Goal: Book appointment/travel/reservation

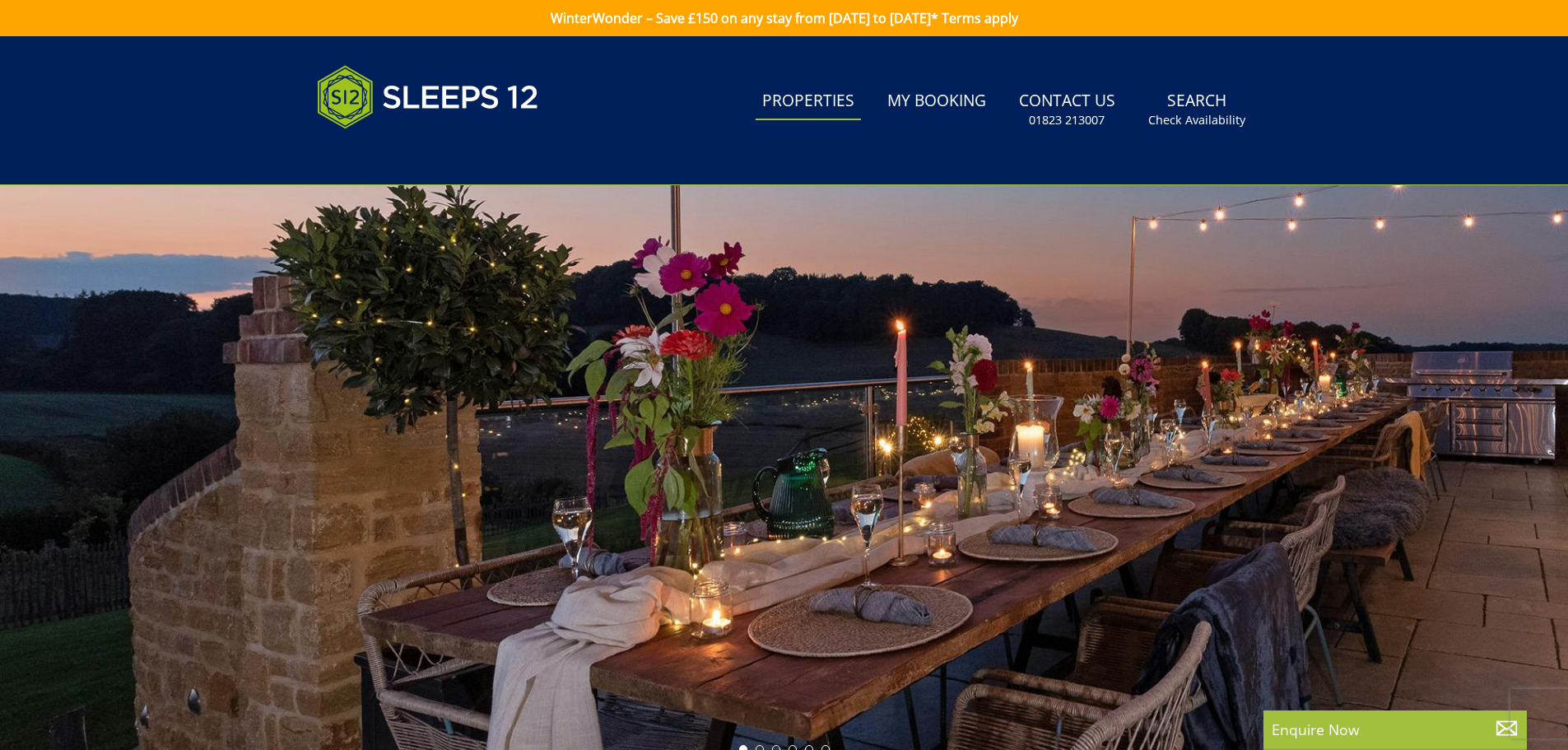
click at [809, 104] on link "Properties" at bounding box center [808, 101] width 106 height 37
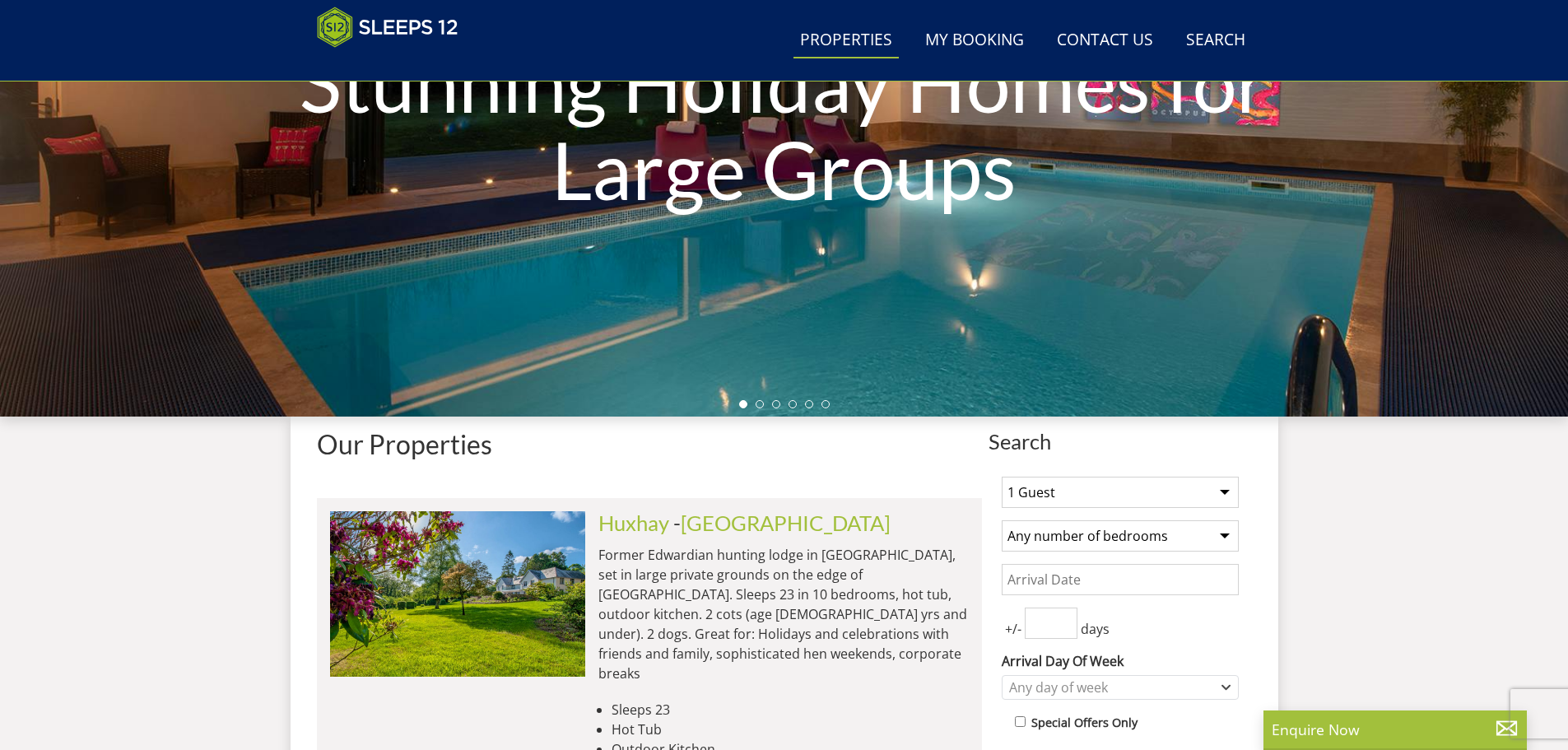
scroll to position [367, 0]
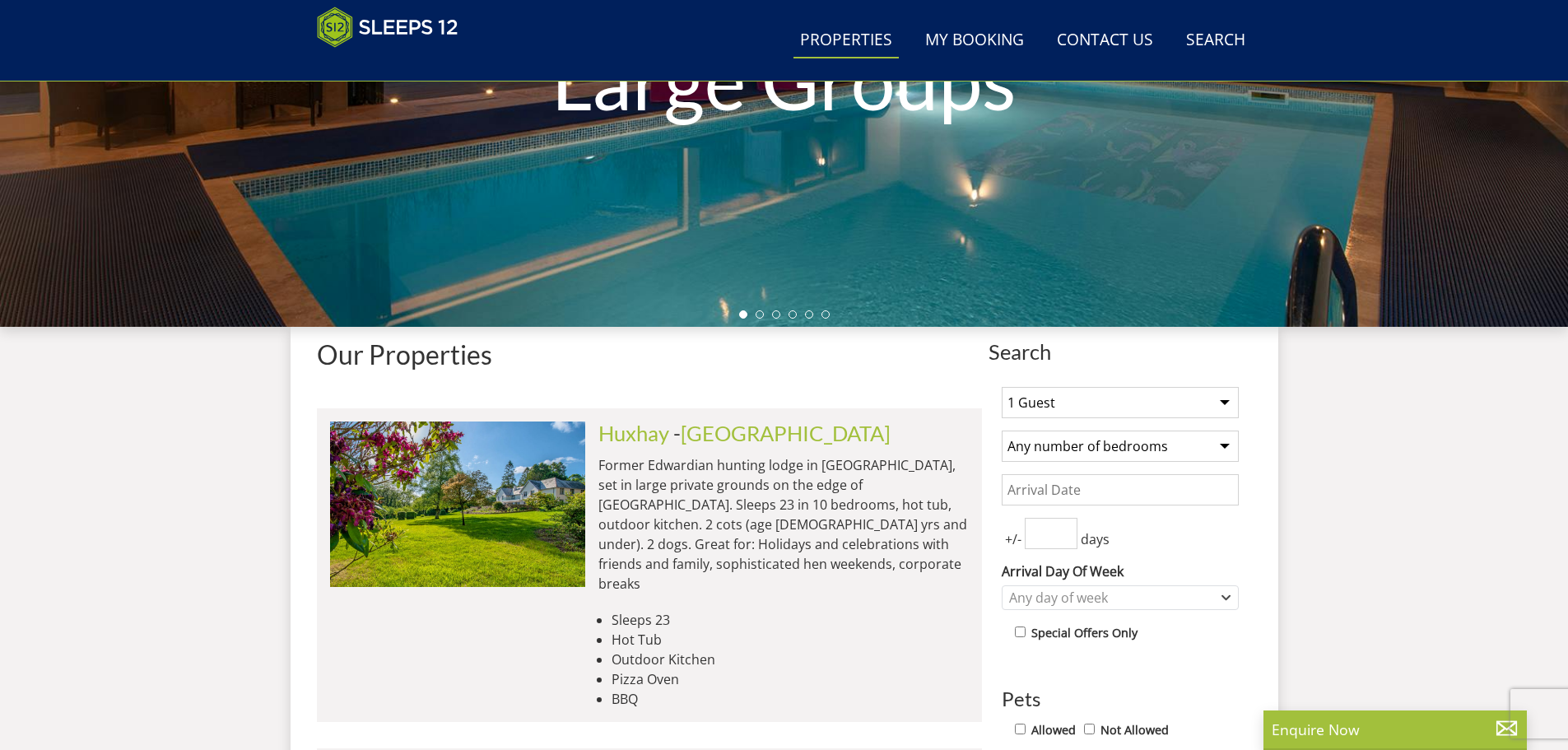
click at [1226, 403] on select "1 Guest 2 Guests 3 Guests 4 Guests 5 Guests 6 Guests 7 Guests 8 Guests 9 Guests…" at bounding box center [1120, 402] width 237 height 32
select select "16"
click at [1001, 387] on select "1 Guest 2 Guests 3 Guests 4 Guests 5 Guests 6 Guests 7 Guests 8 Guests 9 Guests…" at bounding box center [1120, 402] width 237 height 32
click at [1226, 446] on select "Any number of bedrooms 3 Bedrooms 4 Bedrooms 5 Bedrooms 6 Bedrooms 7 Bedrooms 8…" at bounding box center [1120, 445] width 237 height 32
click at [1225, 447] on select "Any number of bedrooms 3 Bedrooms 4 Bedrooms 5 Bedrooms 6 Bedrooms 7 Bedrooms 8…" at bounding box center [1120, 445] width 237 height 32
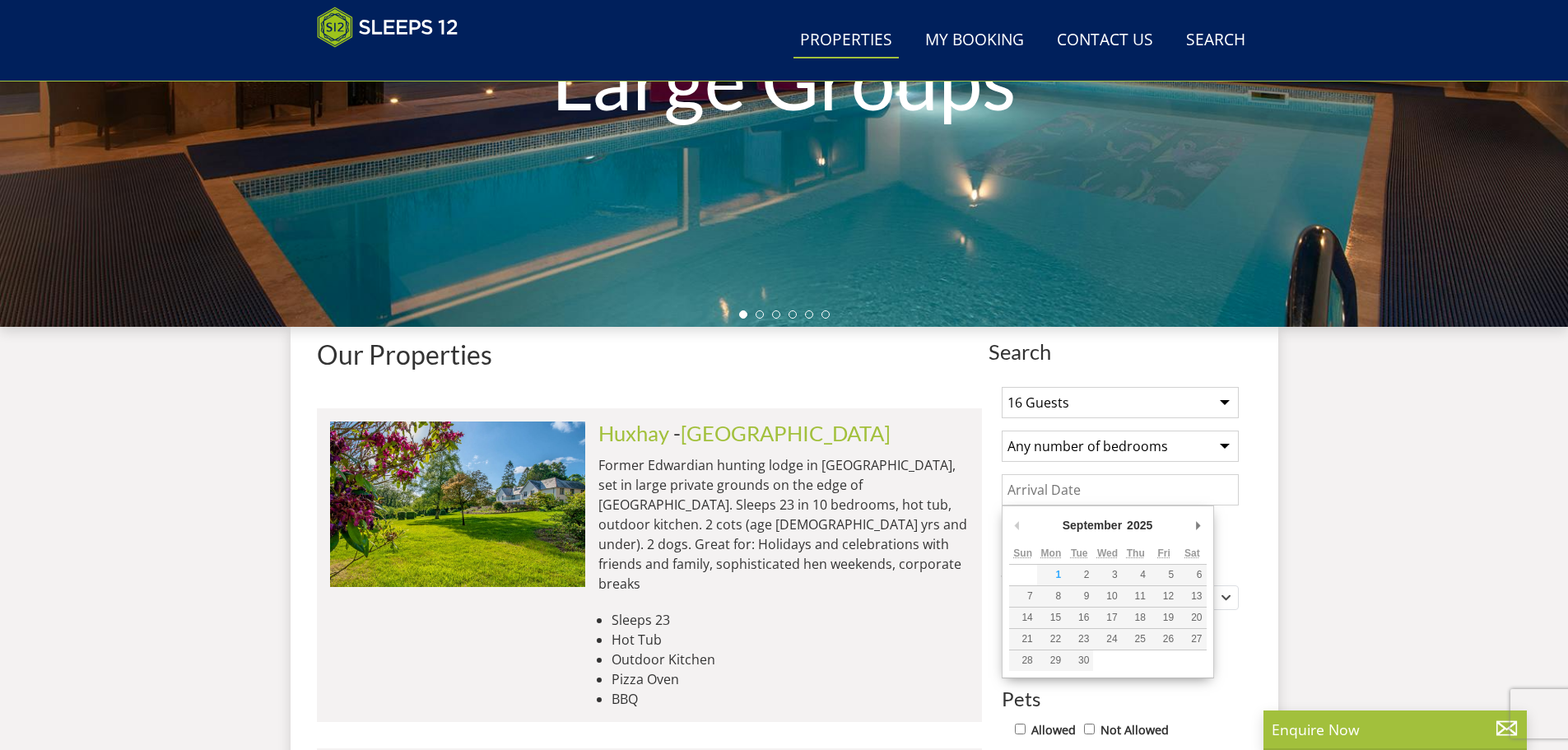
click at [1151, 493] on input "Date" at bounding box center [1120, 490] width 237 height 32
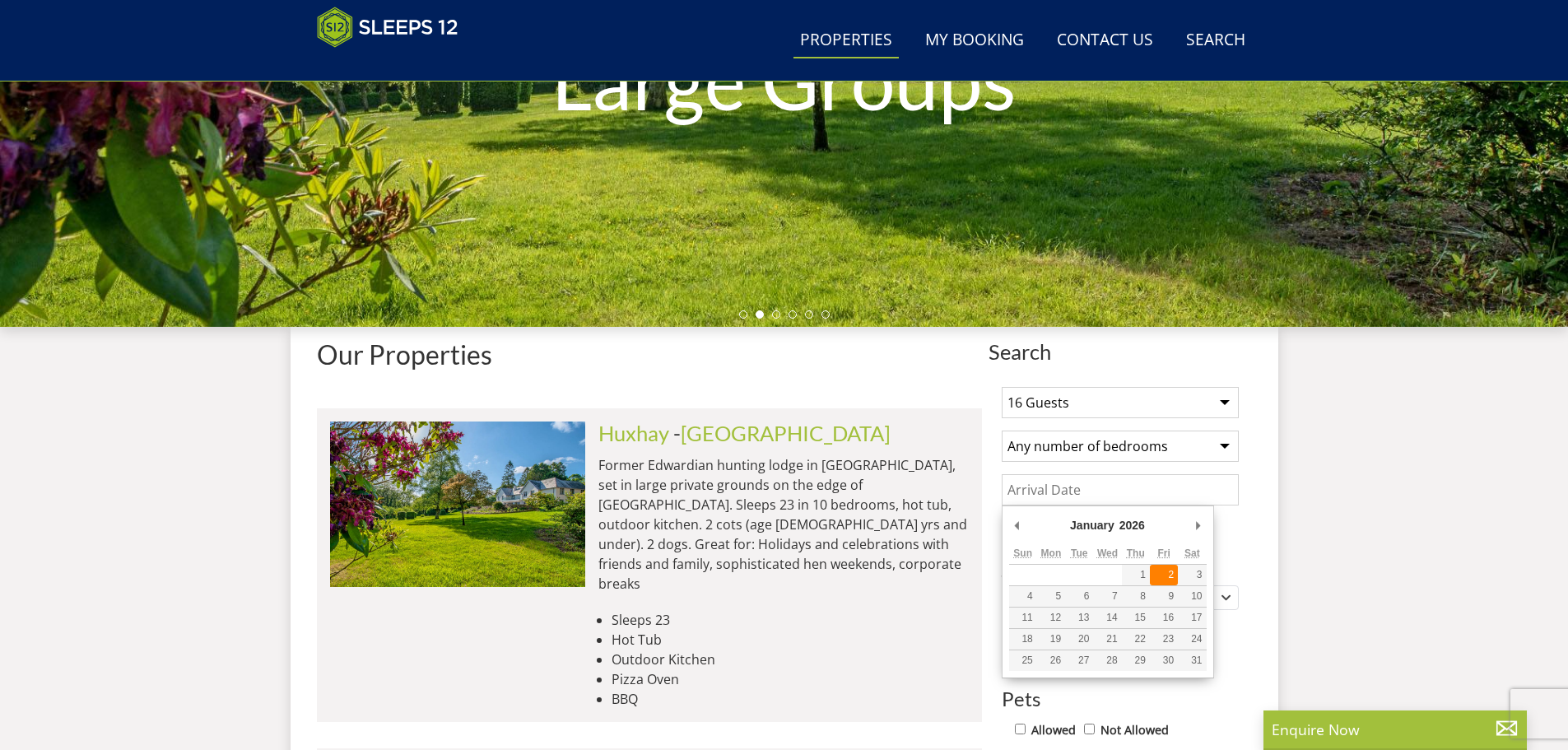
type input "02/01/2026"
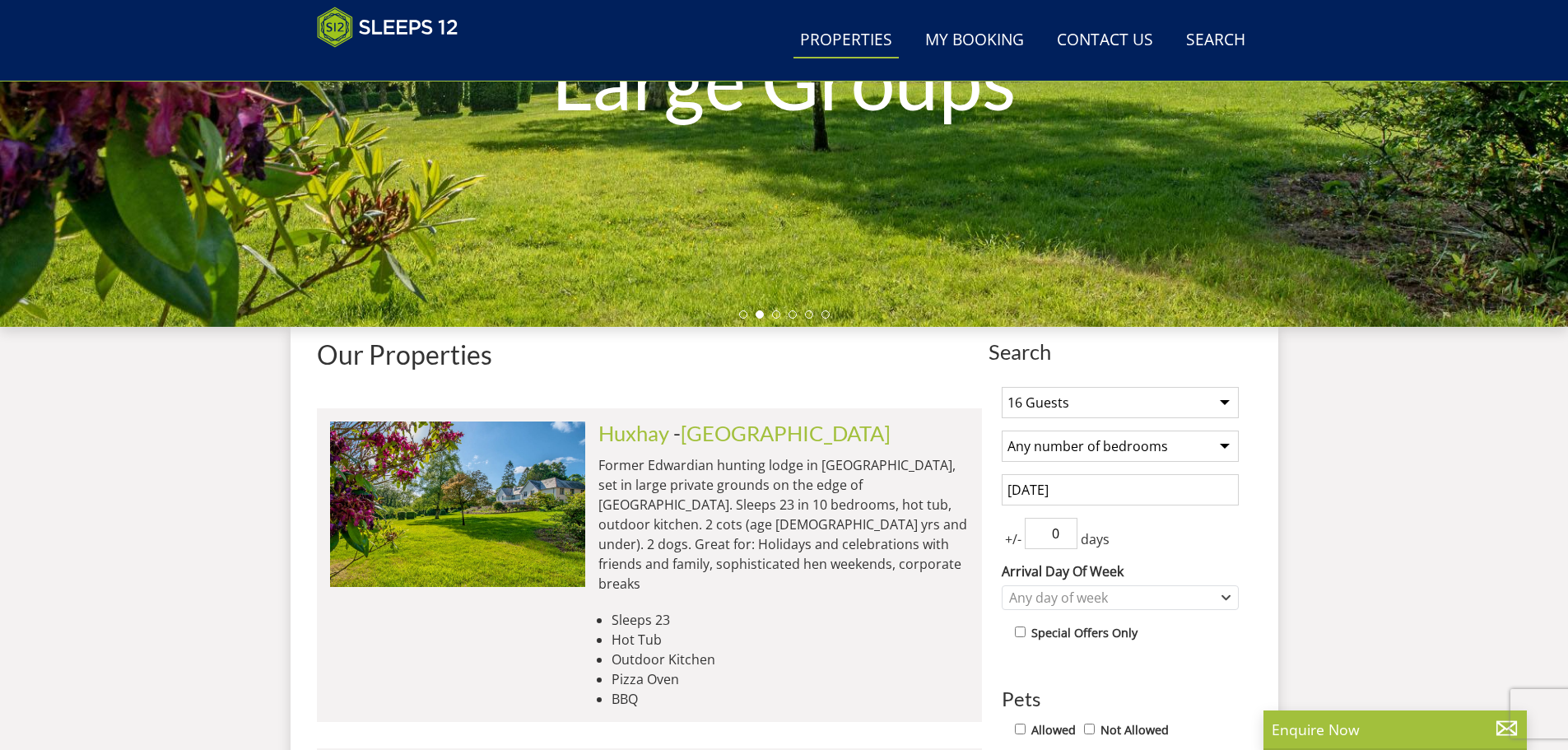
click at [1063, 535] on input "0" at bounding box center [1051, 533] width 52 height 32
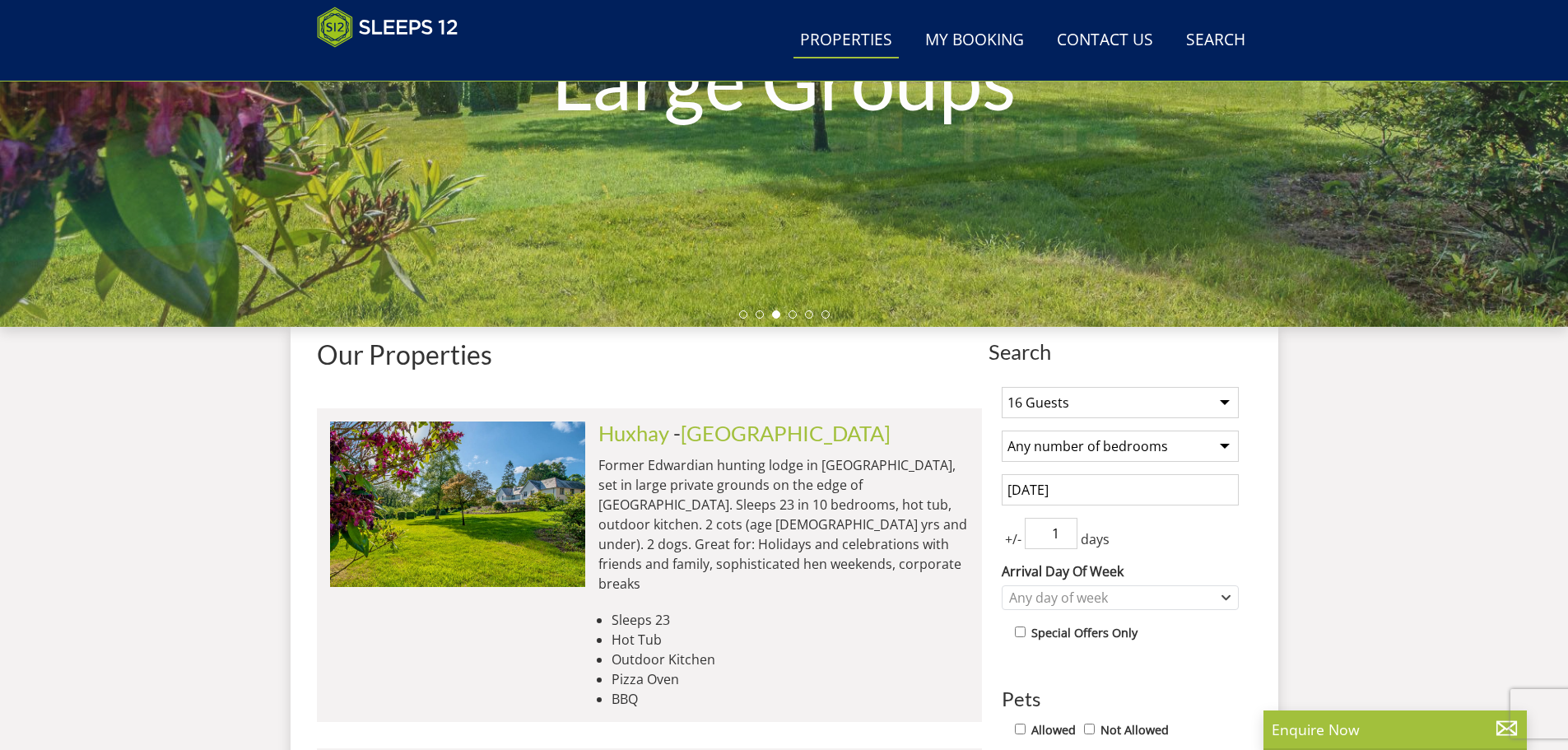
click at [1067, 526] on input "1" at bounding box center [1051, 533] width 52 height 32
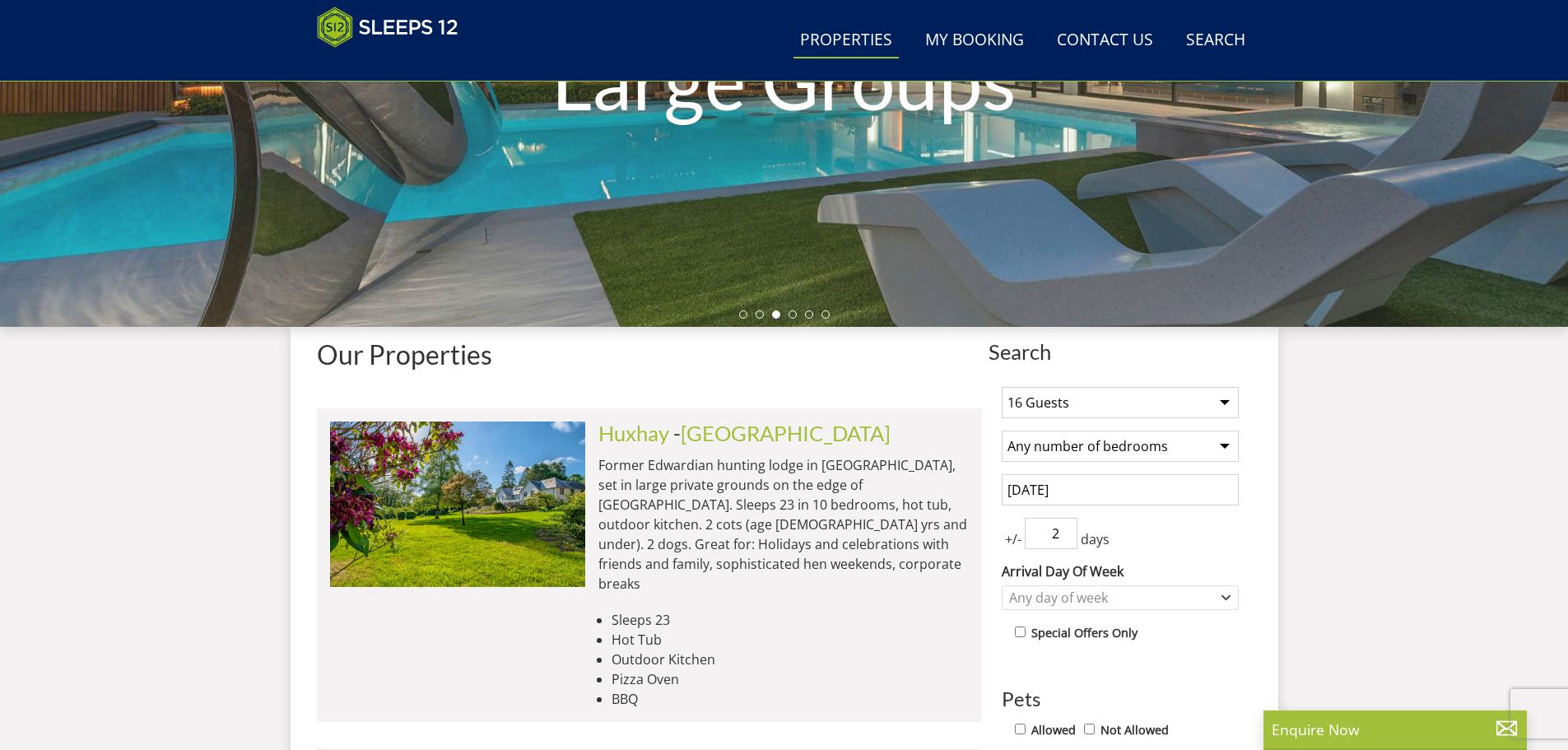
click at [1067, 526] on input "2" at bounding box center [1051, 533] width 52 height 32
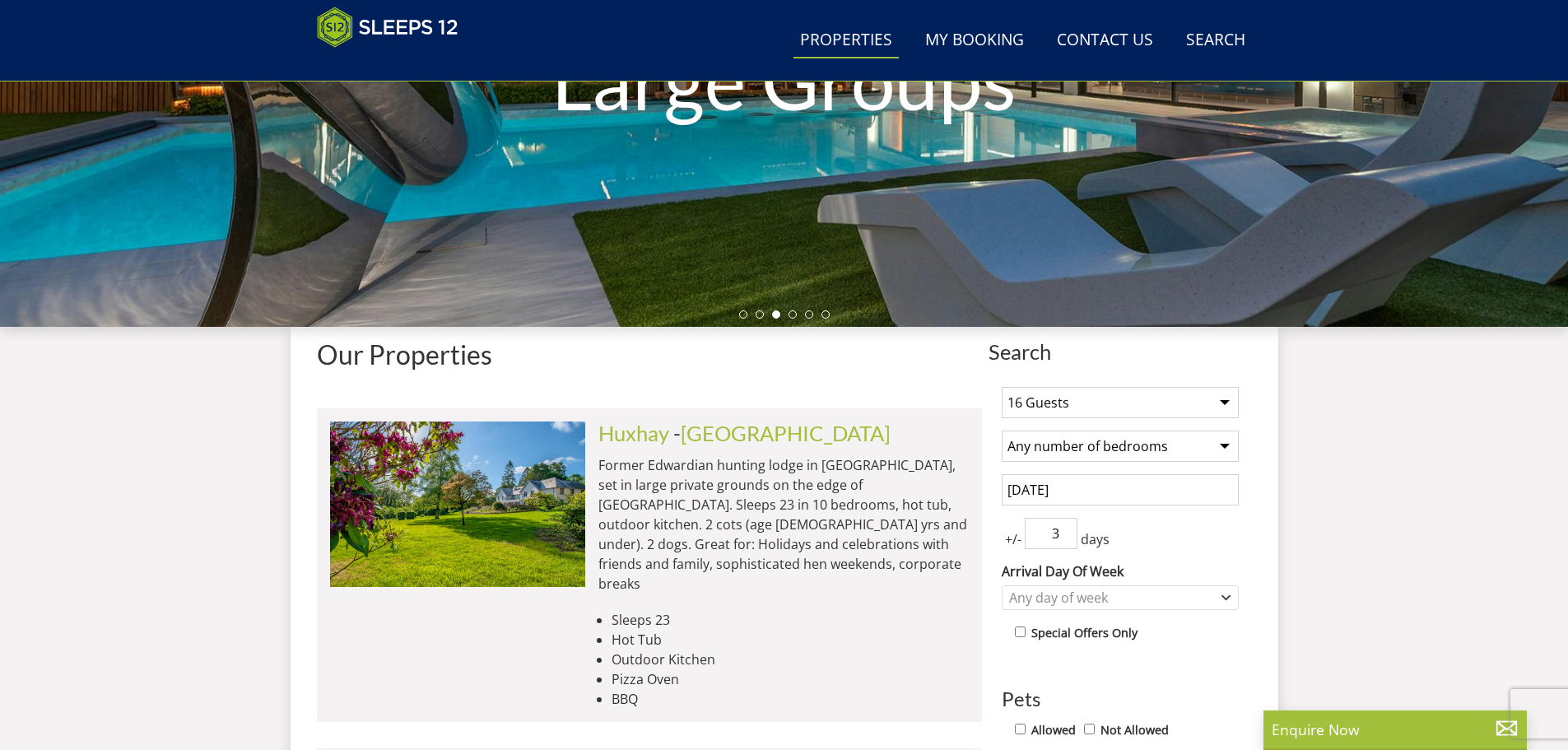
click at [1067, 526] on input "3" at bounding box center [1051, 533] width 52 height 32
type input "4"
click at [1067, 526] on input "4" at bounding box center [1051, 533] width 52 height 32
click at [1074, 600] on div "Any day of week" at bounding box center [1112, 597] width 213 height 18
click at [1085, 589] on div "Any day of week" at bounding box center [1112, 597] width 213 height 18
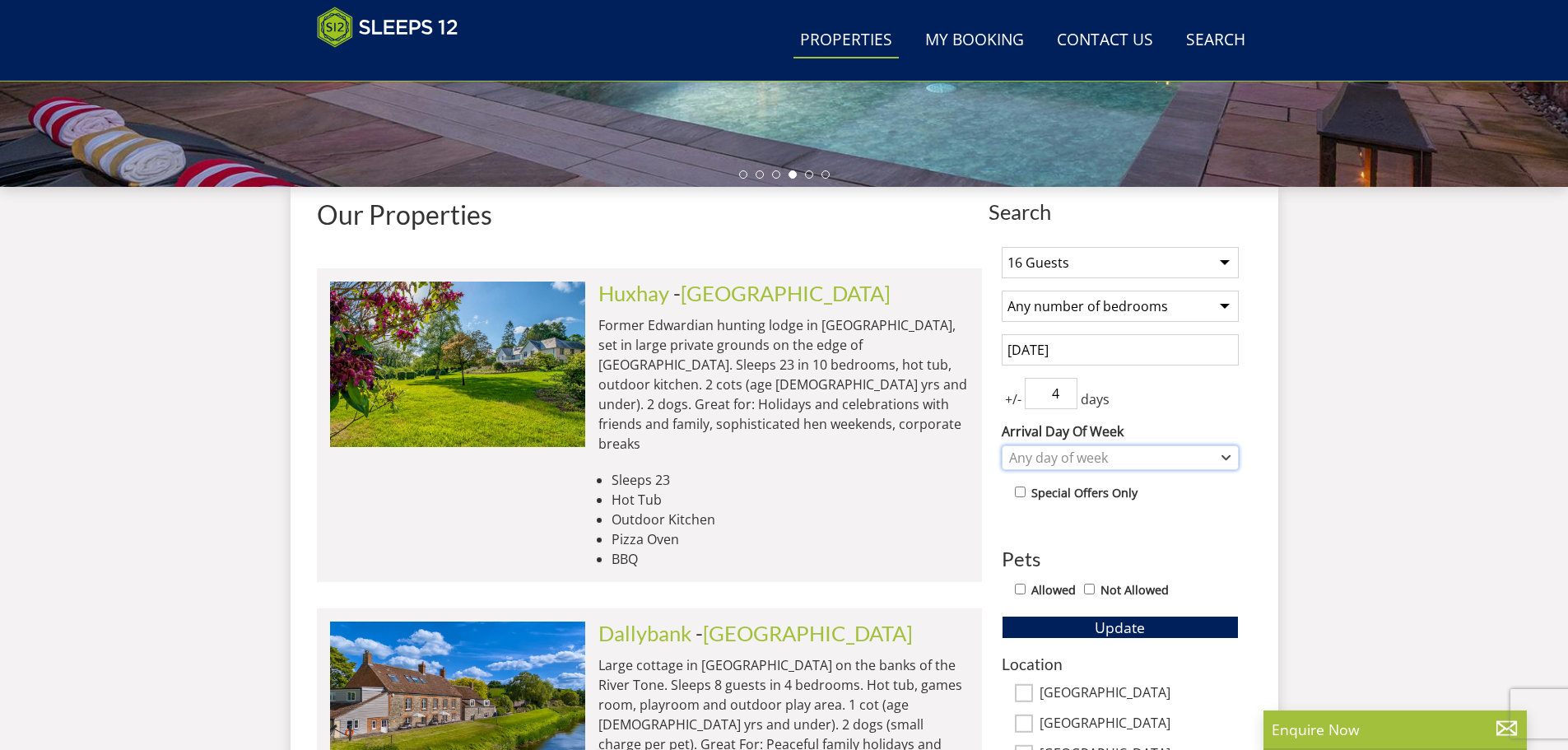
scroll to position [531, 0]
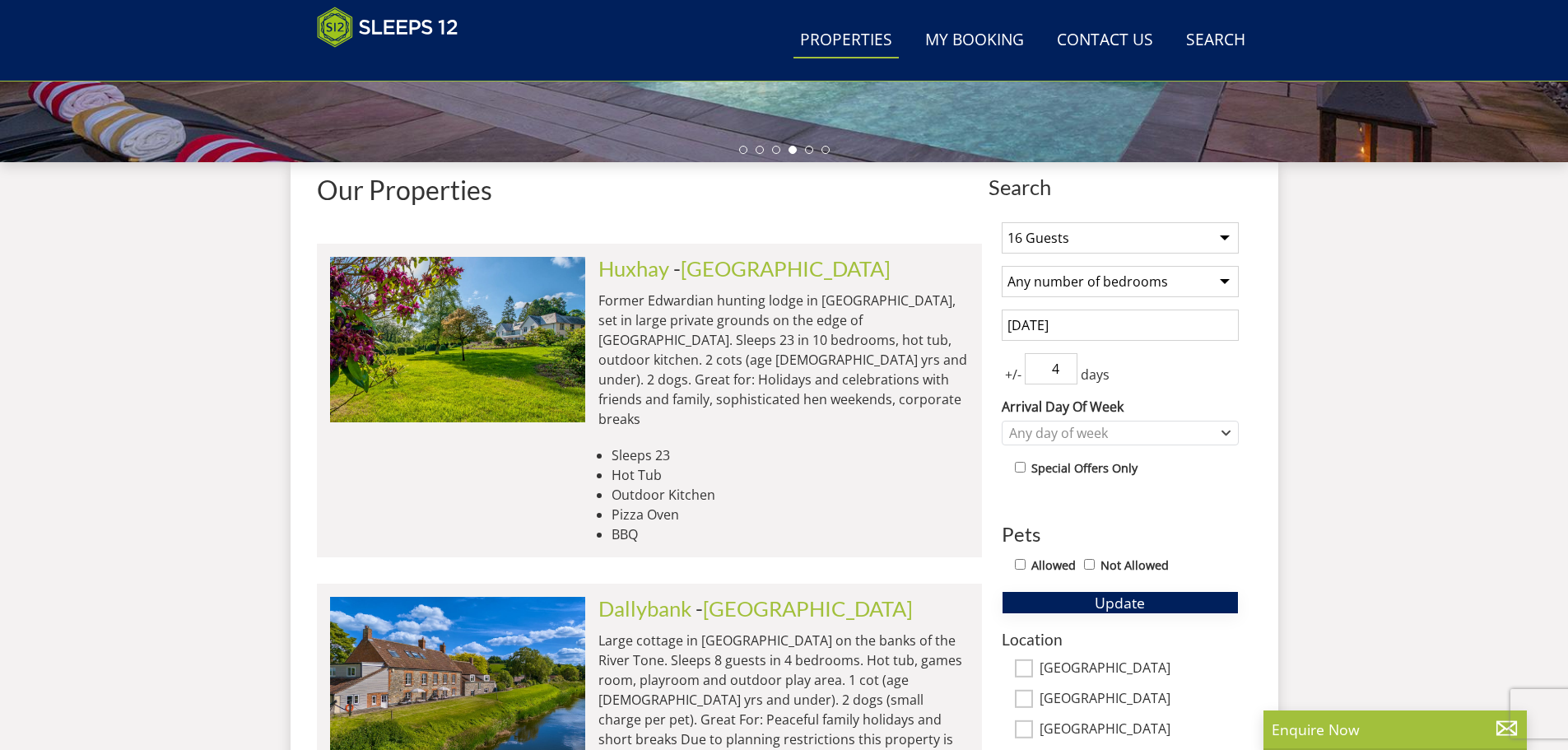
click at [1108, 599] on span "Update" at bounding box center [1120, 603] width 51 height 20
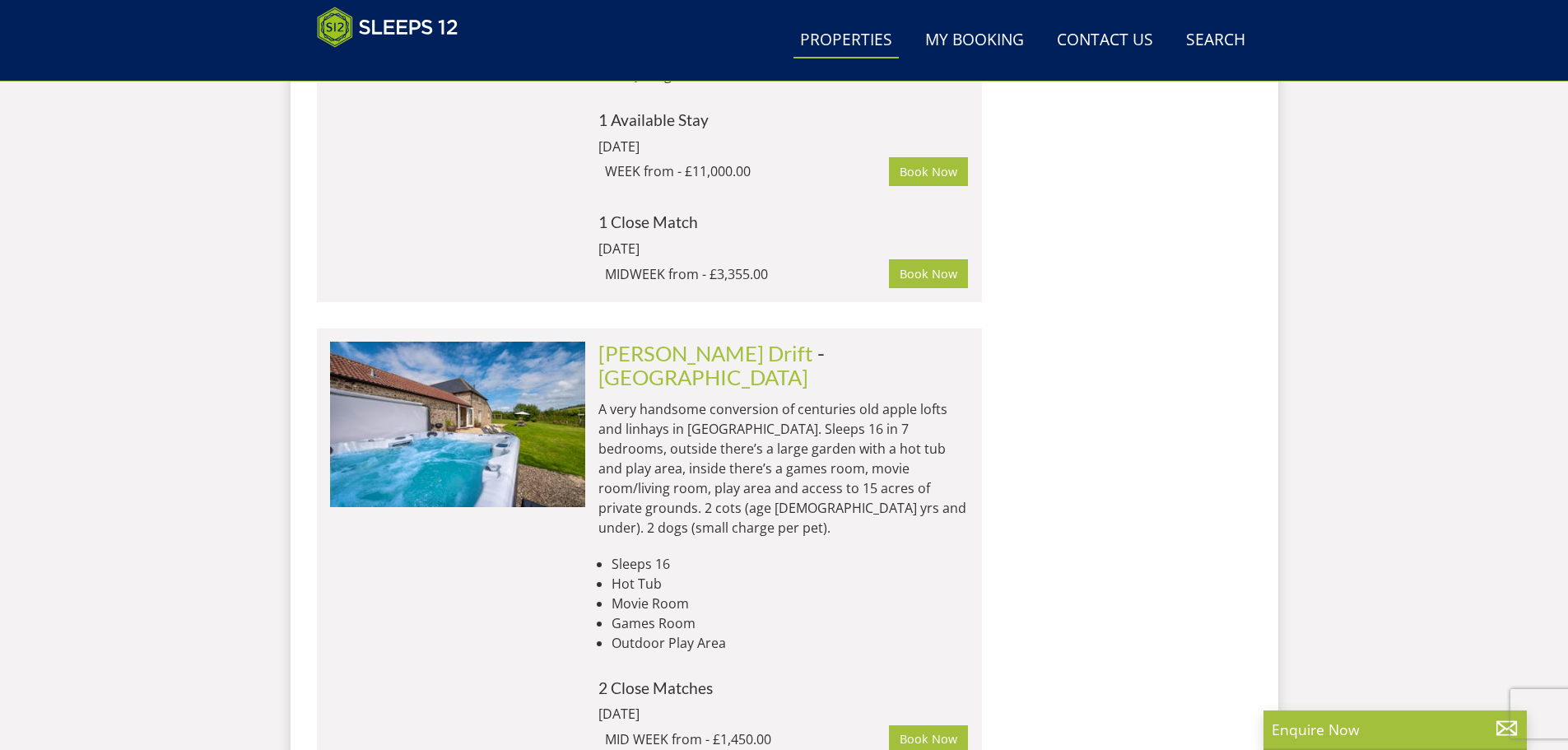
scroll to position [8678, 0]
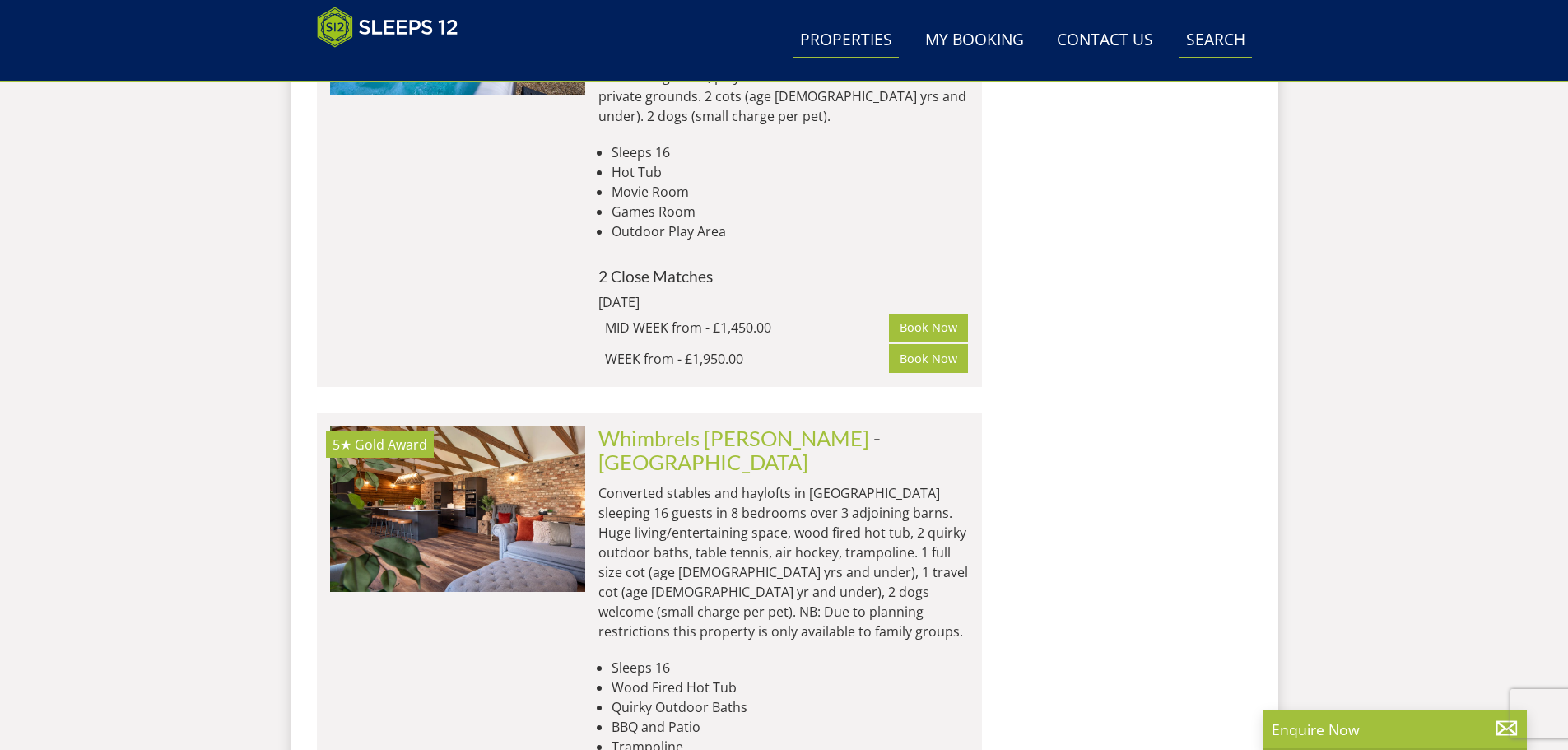
click at [1205, 41] on link "Search Check Availability" at bounding box center [1216, 41] width 72 height 37
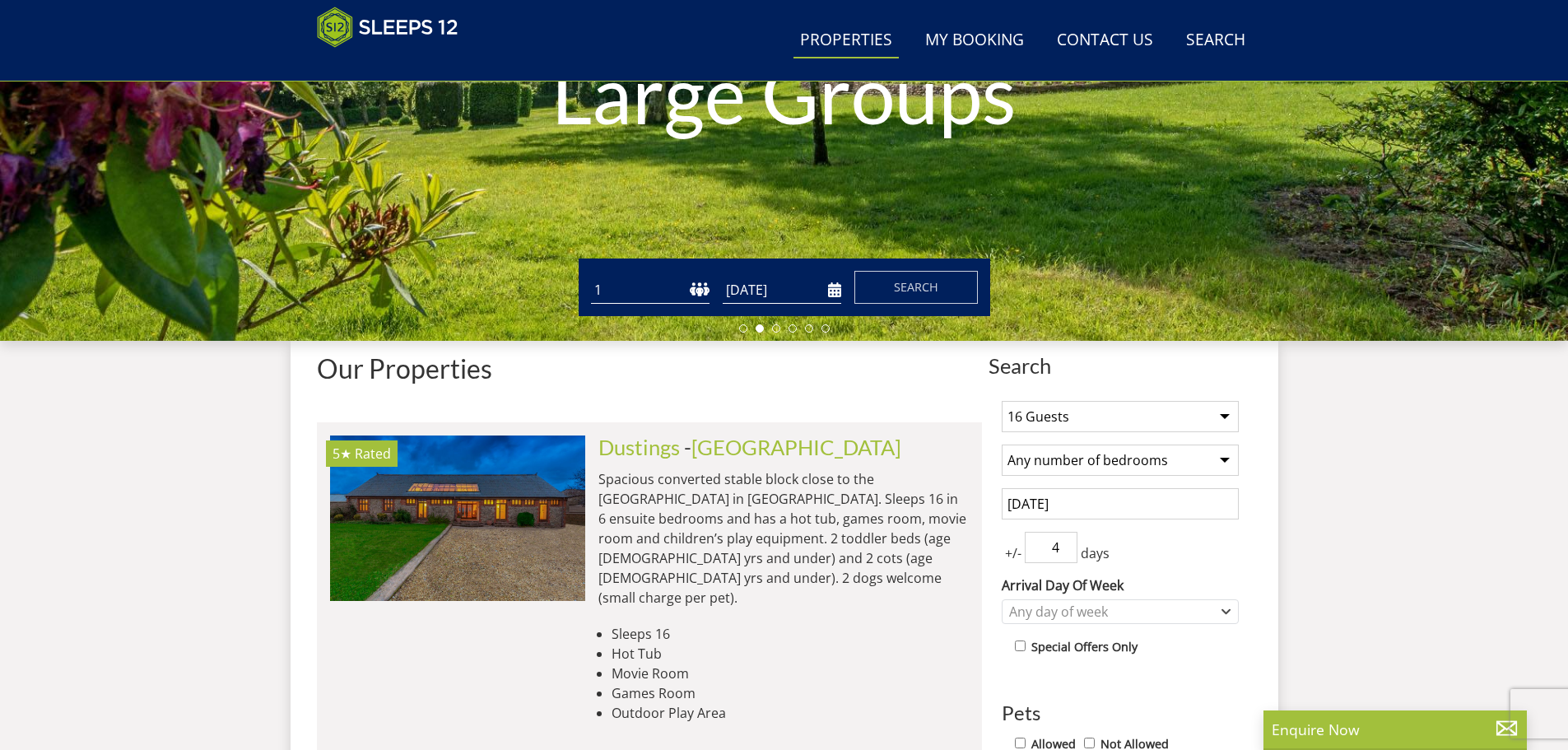
scroll to position [0, 0]
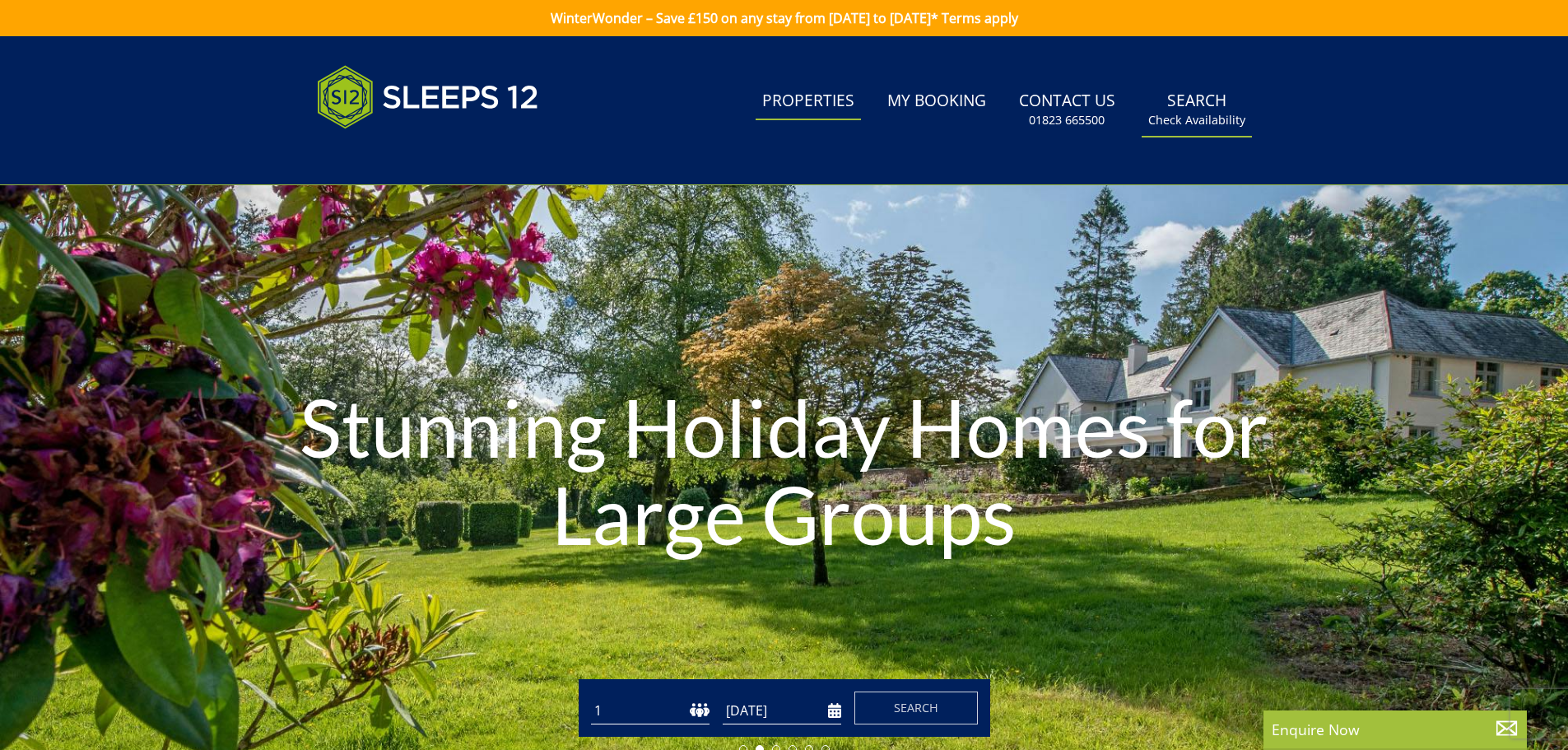
click at [1210, 115] on small "Check Availability" at bounding box center [1196, 120] width 97 height 16
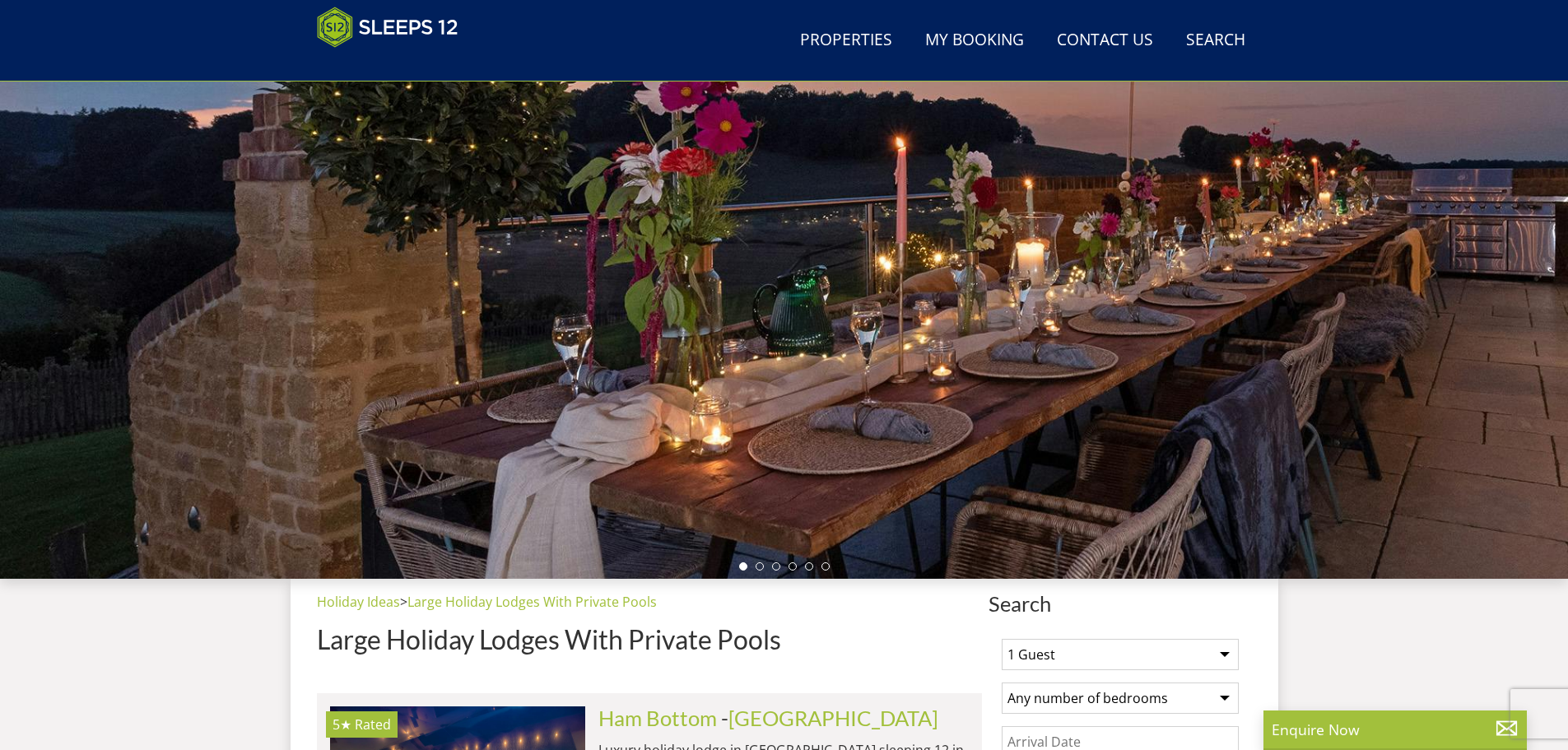
scroll to position [427, 0]
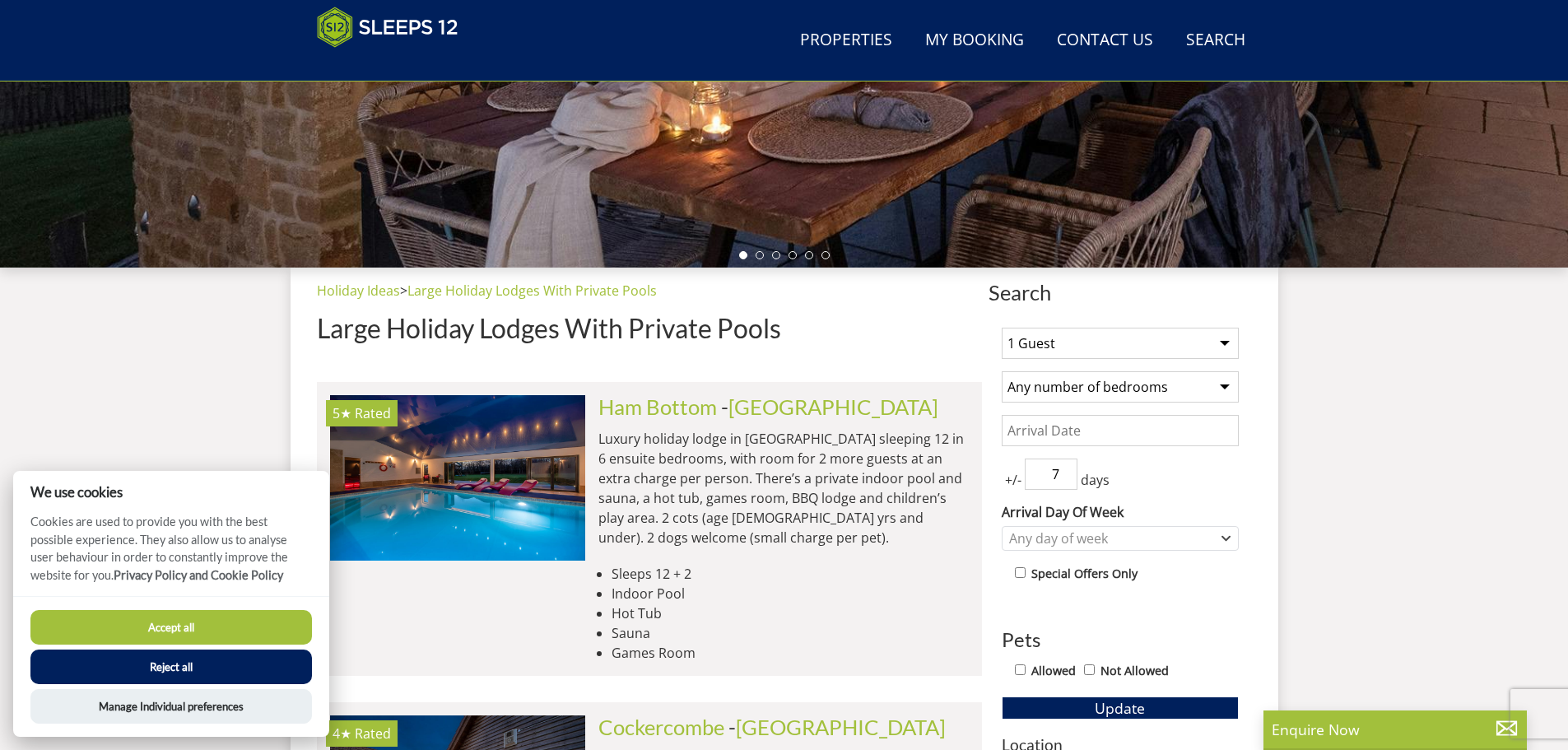
click at [166, 625] on button "Accept all" at bounding box center [171, 627] width 281 height 34
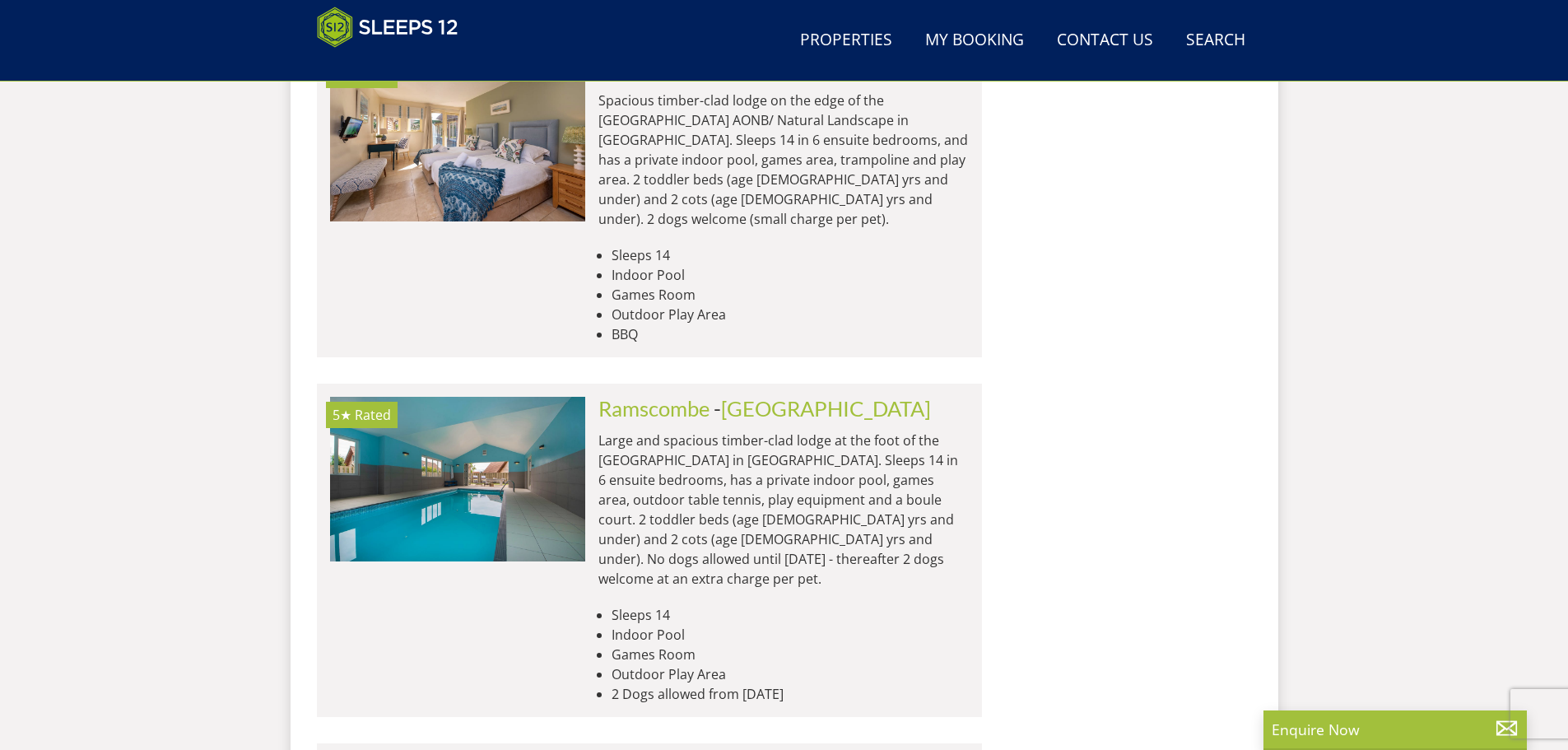
scroll to position [2902, 0]
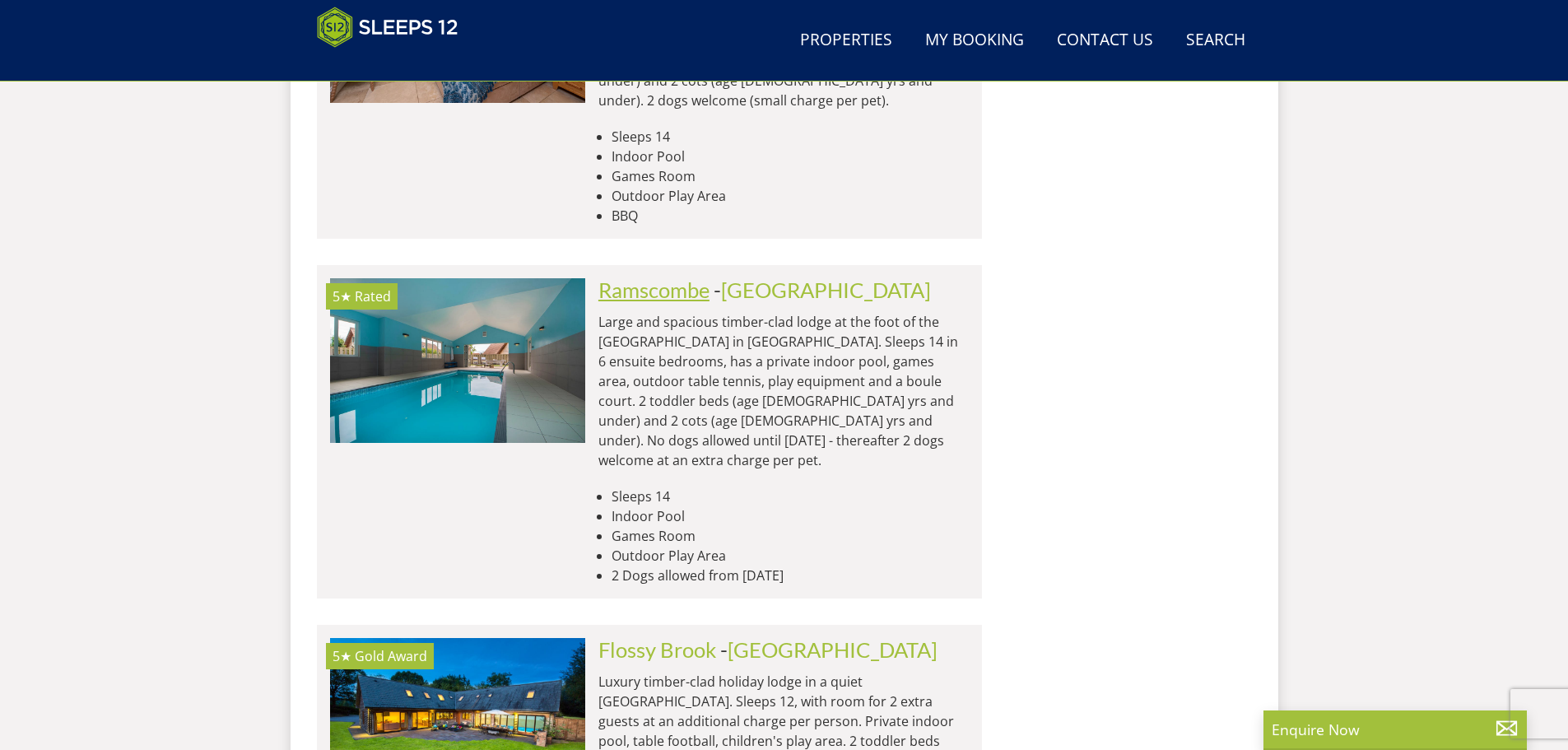
click at [662, 277] on link "Ramscombe" at bounding box center [653, 289] width 111 height 24
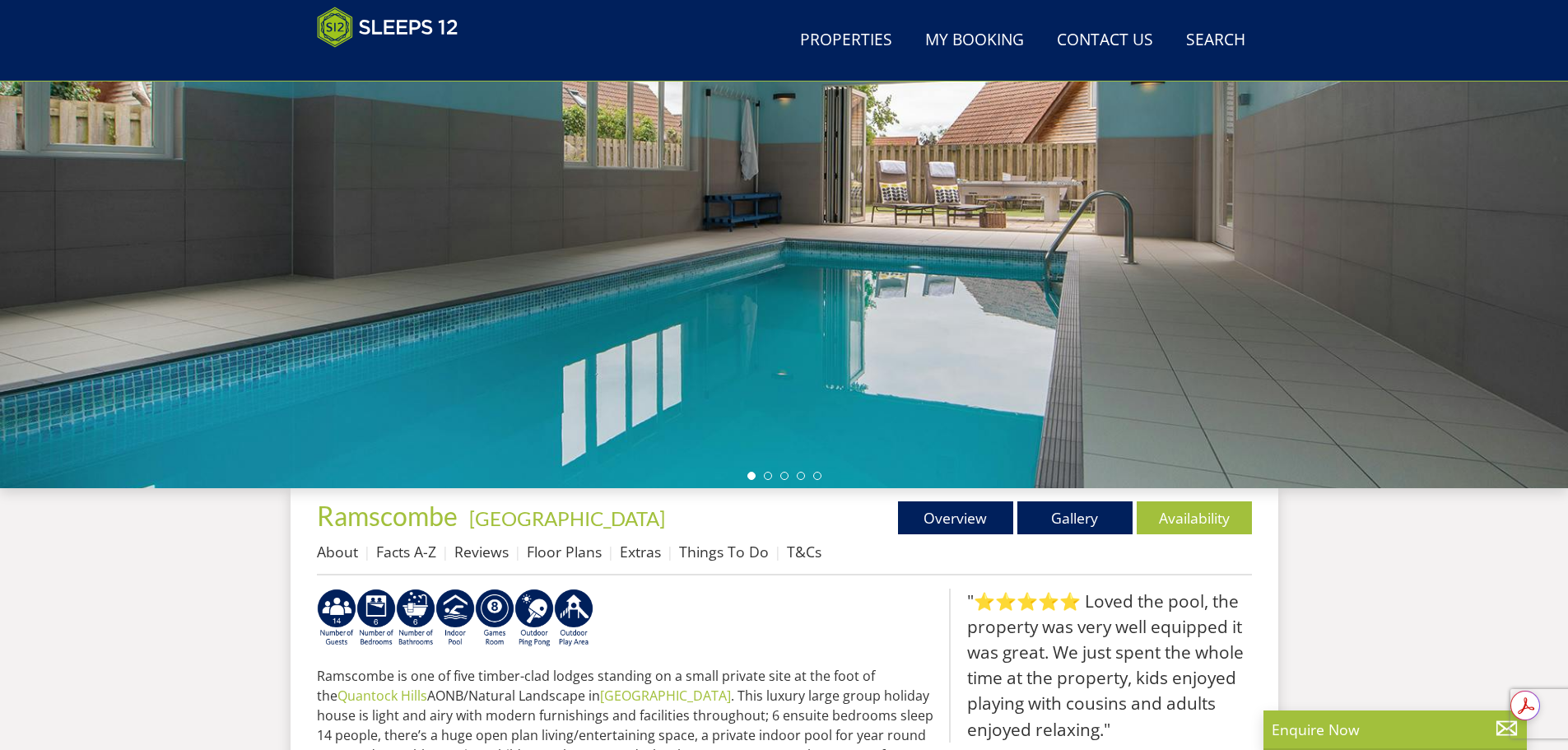
scroll to position [200, 0]
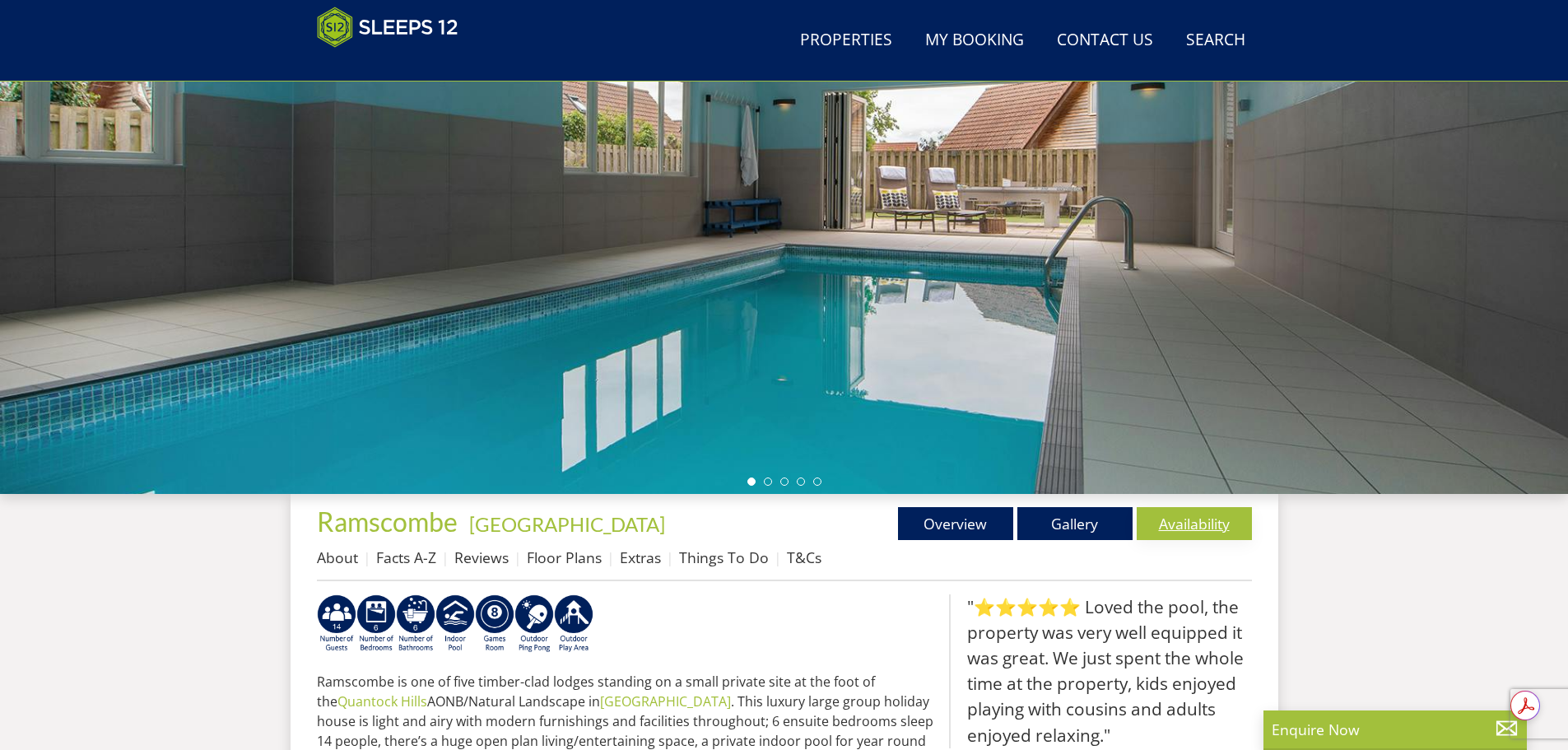
click at [1178, 524] on link "Availability" at bounding box center [1194, 523] width 115 height 33
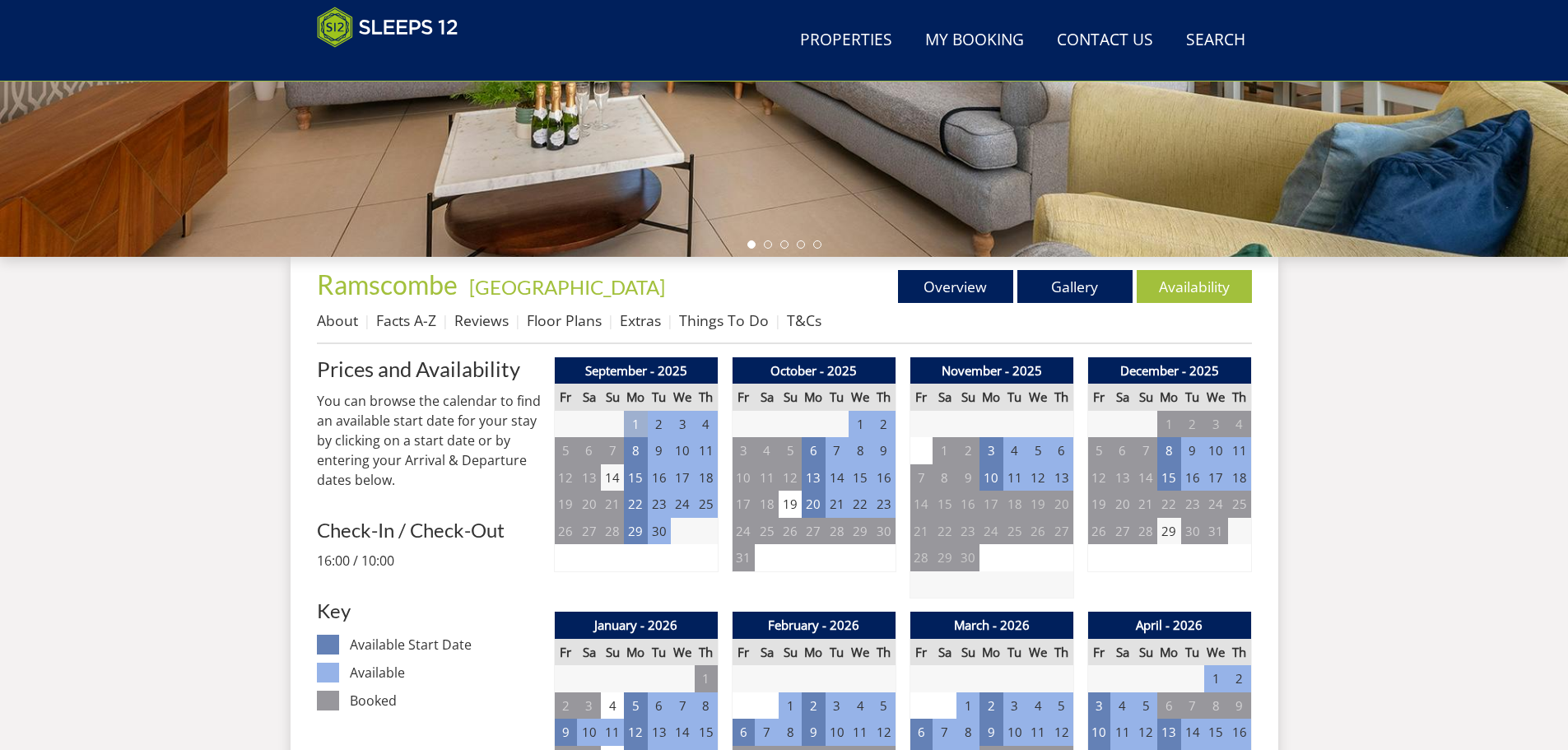
scroll to position [520, 0]
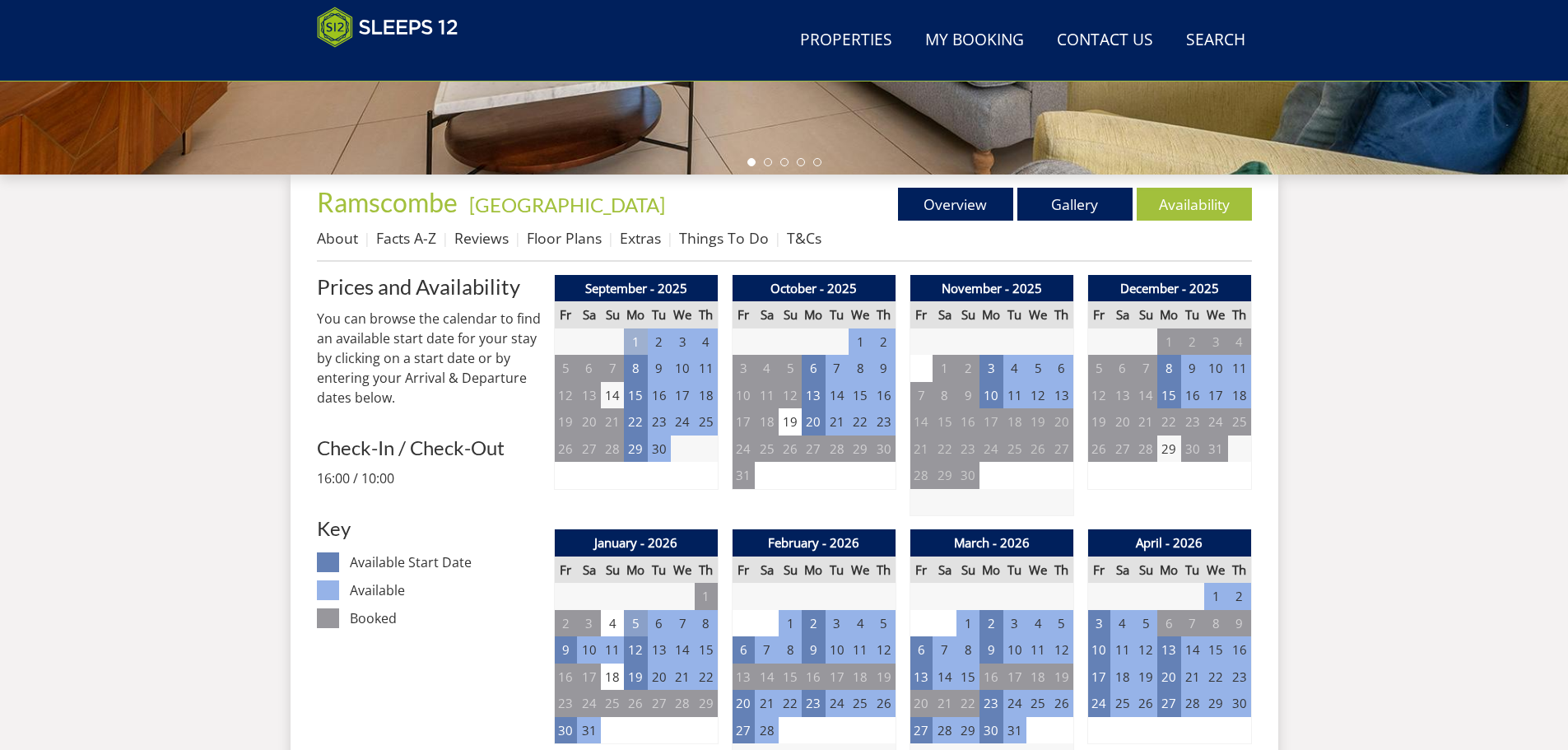
click at [635, 620] on td "5" at bounding box center [634, 623] width 23 height 27
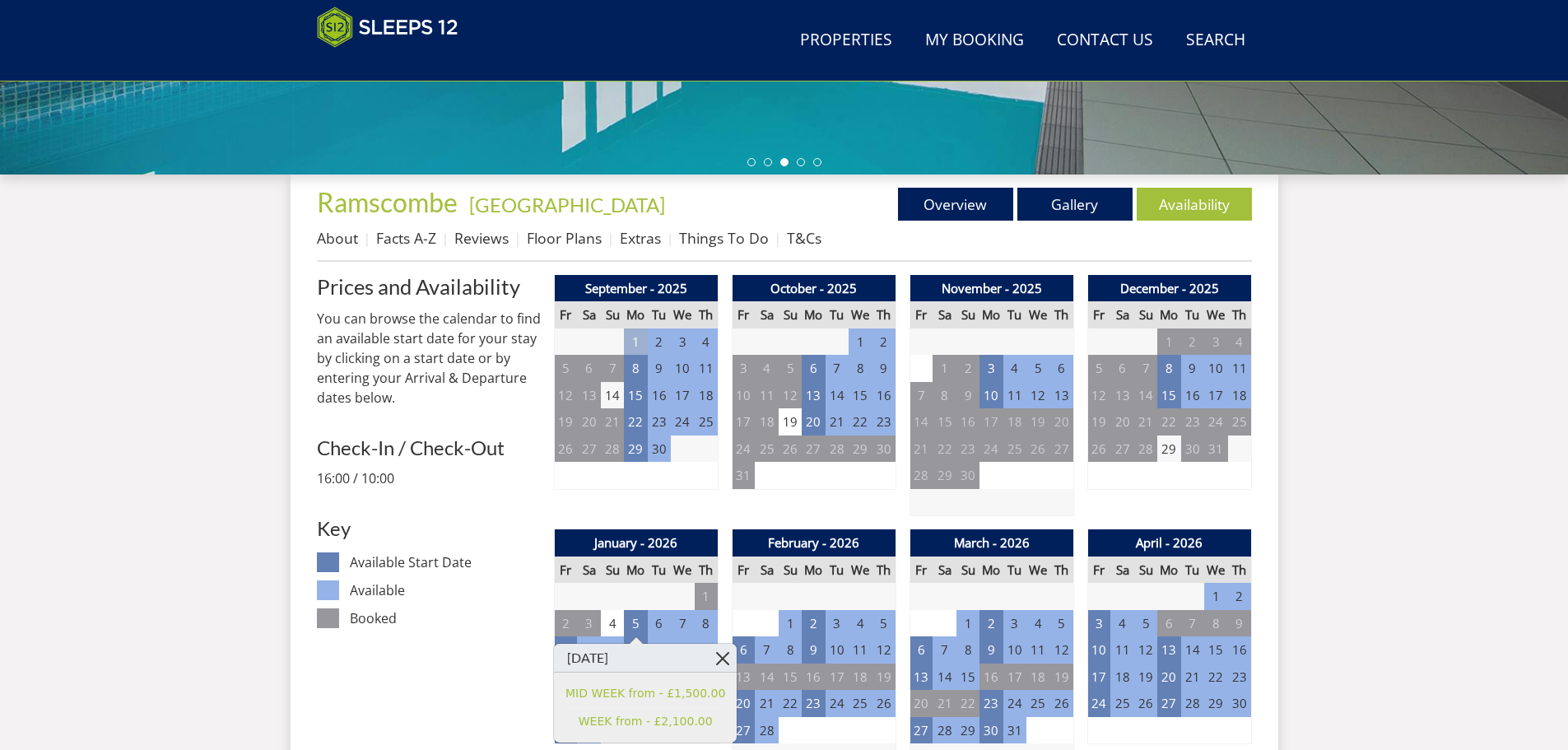
click at [708, 658] on link at bounding box center [722, 658] width 29 height 29
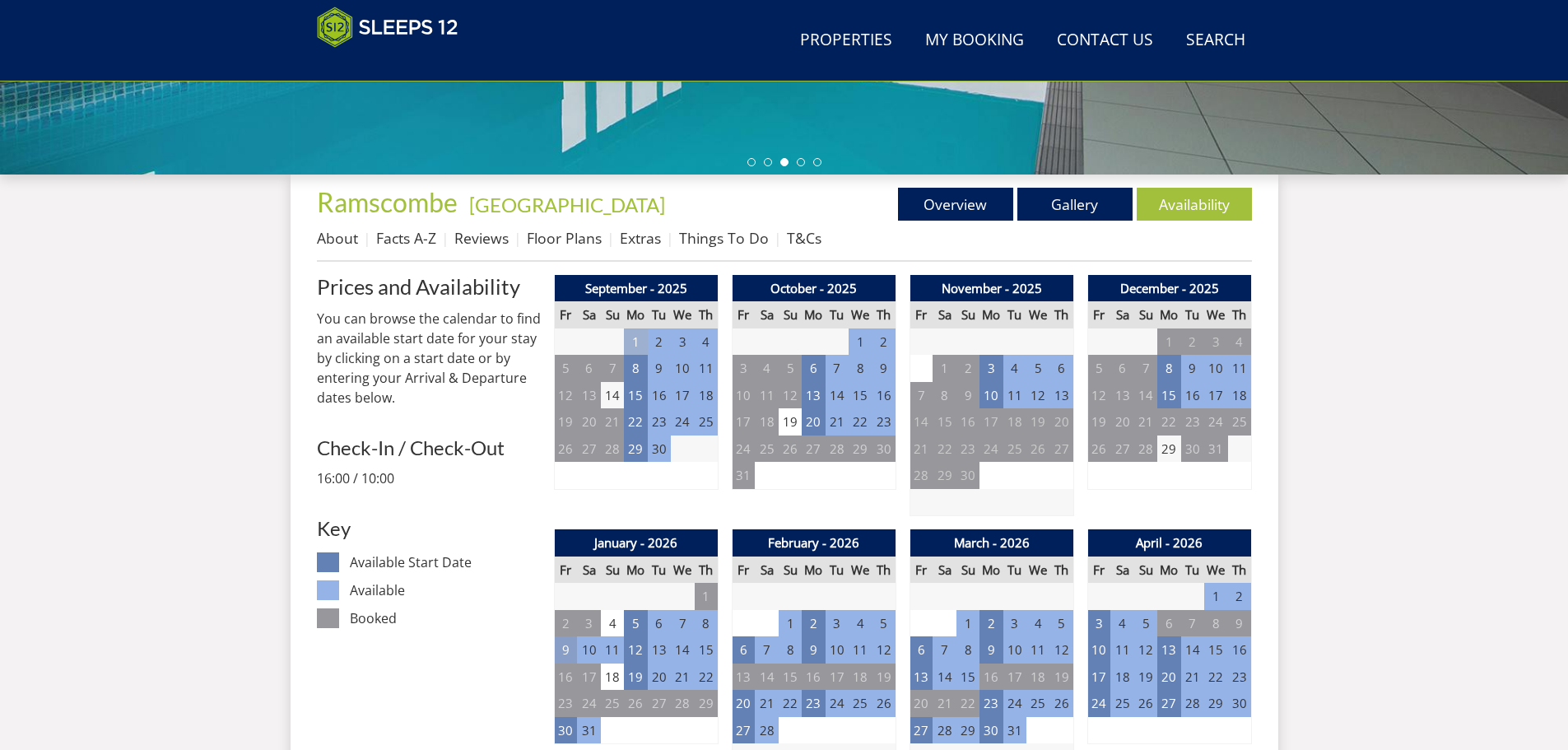
click at [559, 651] on td "9" at bounding box center [565, 650] width 23 height 27
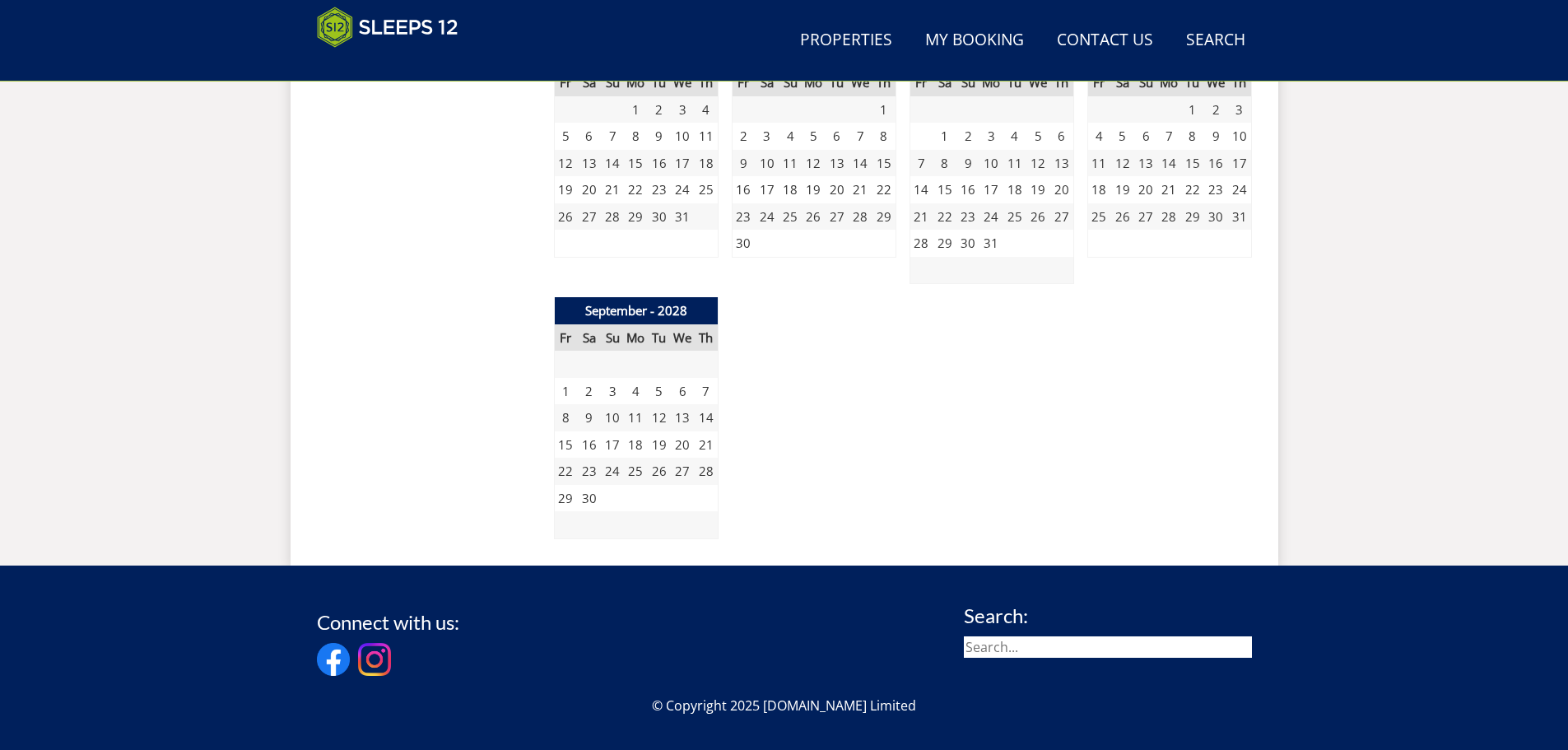
scroll to position [2565, 0]
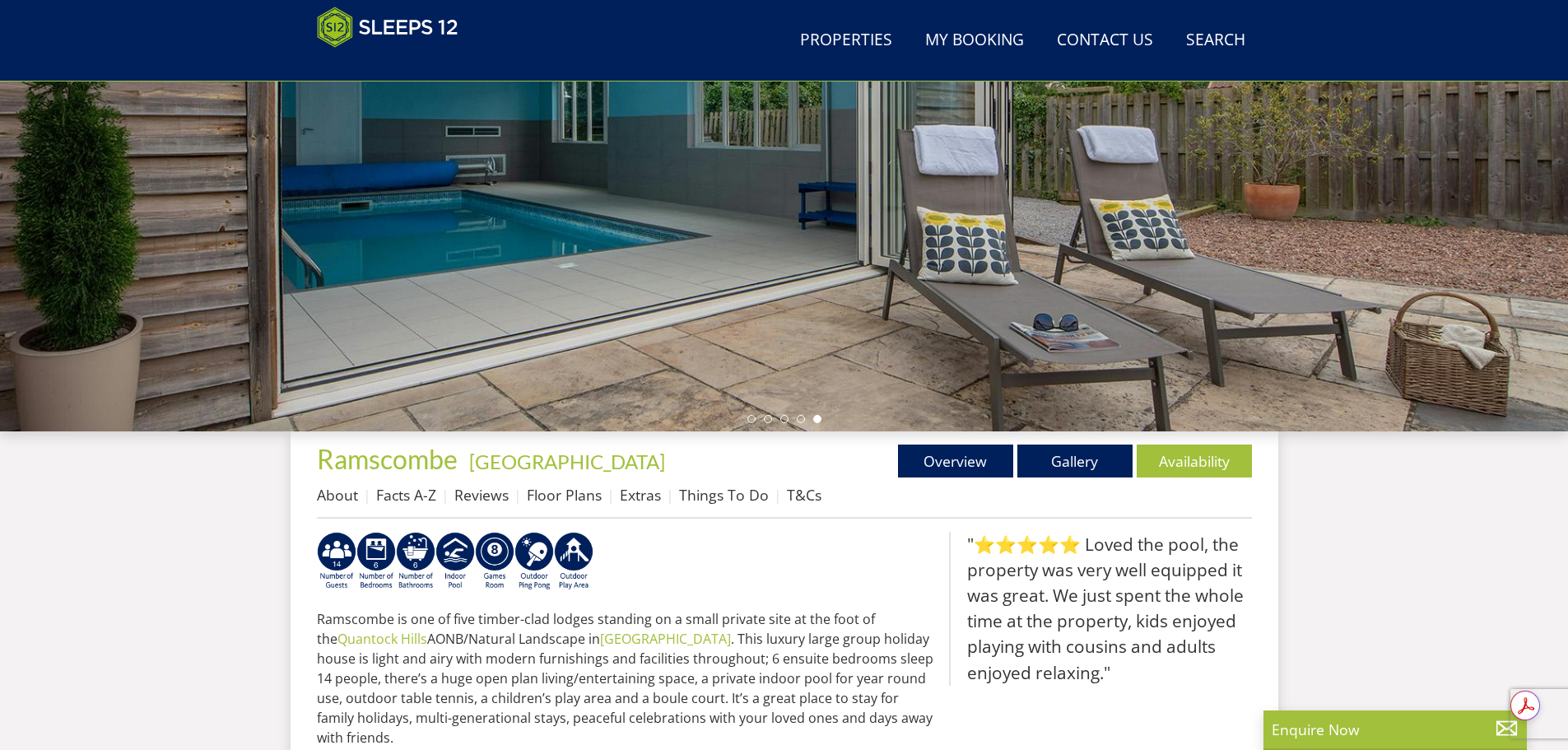
scroll to position [262, 0]
click at [1202, 462] on link "Availability" at bounding box center [1194, 462] width 115 height 33
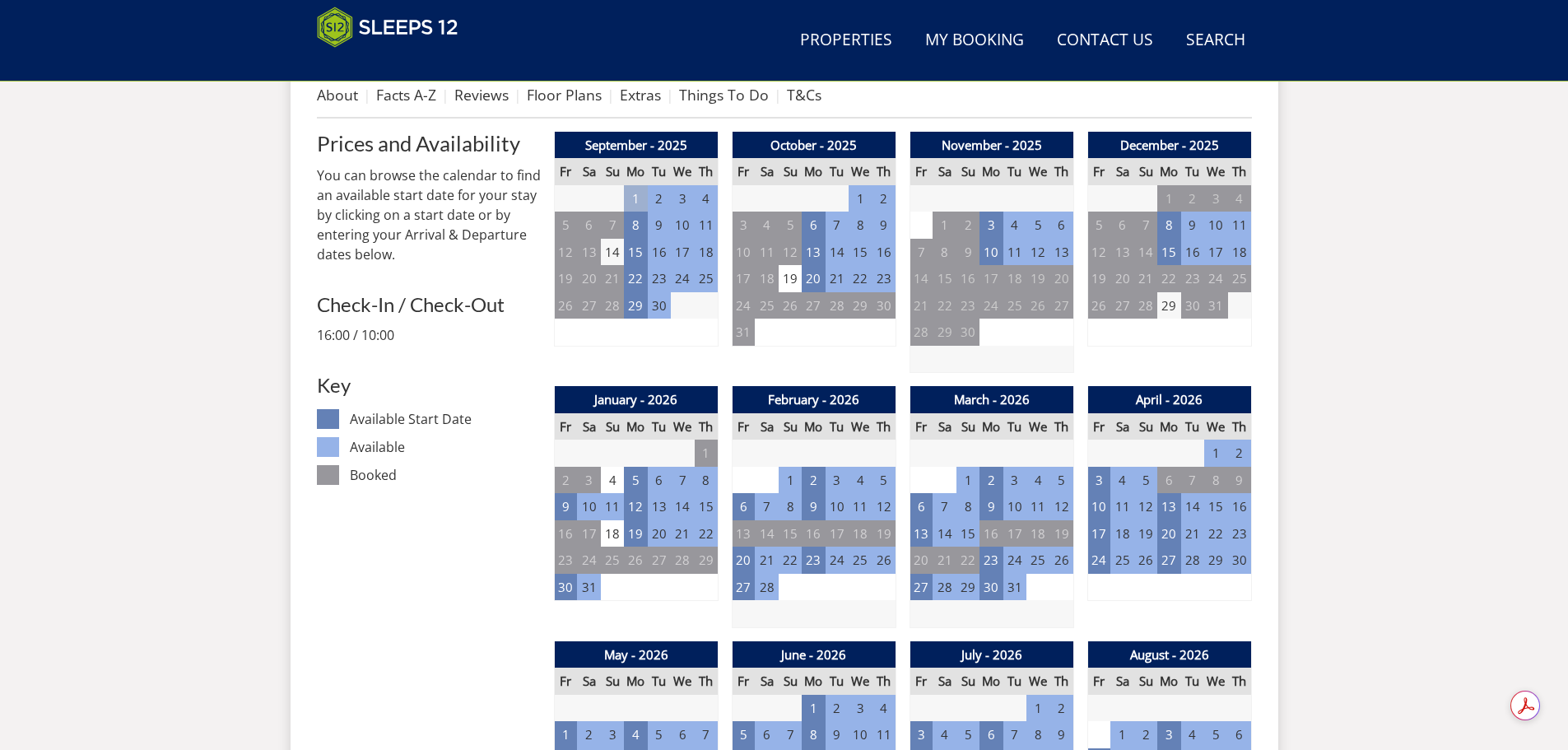
scroll to position [664, 0]
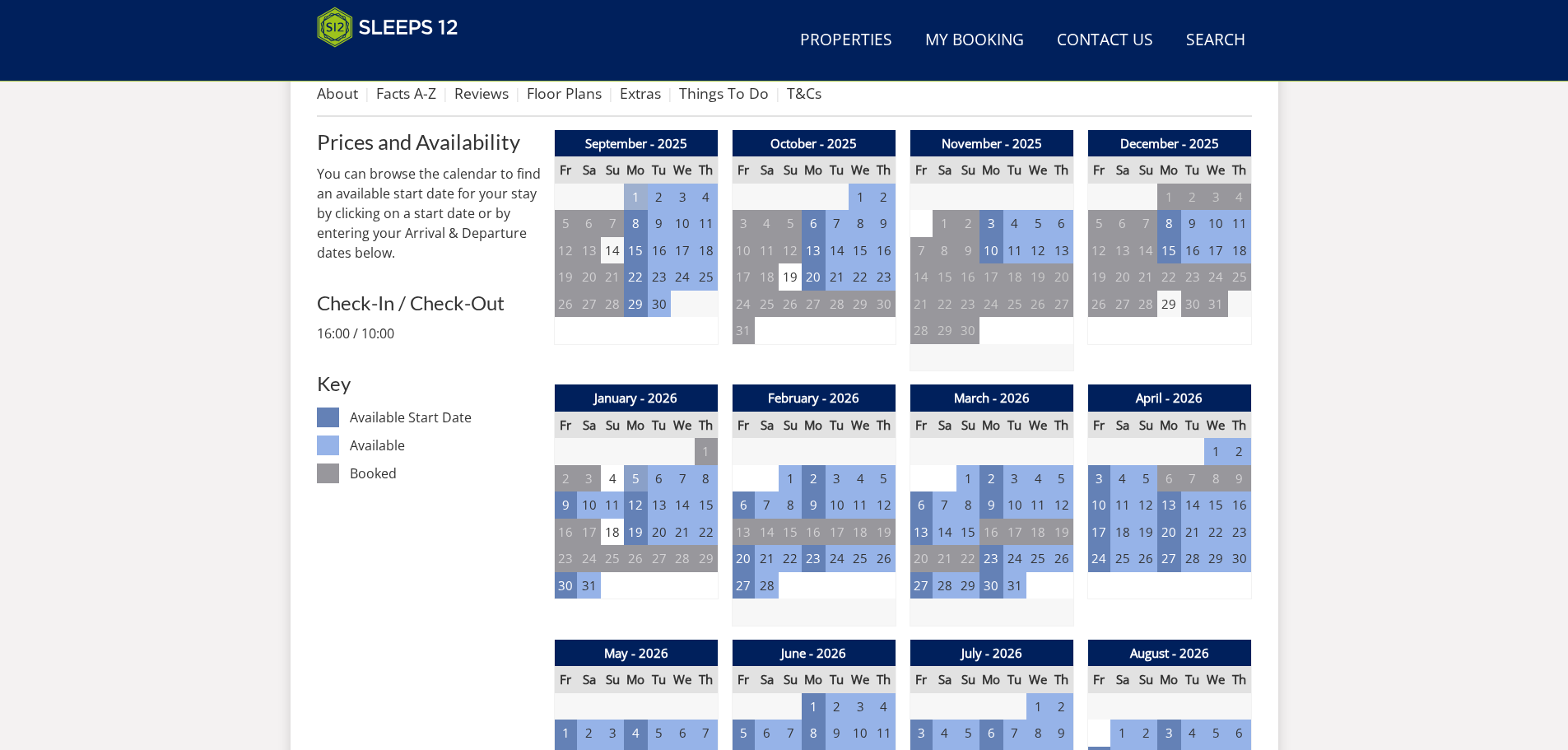
click at [633, 474] on td "5" at bounding box center [634, 479] width 23 height 27
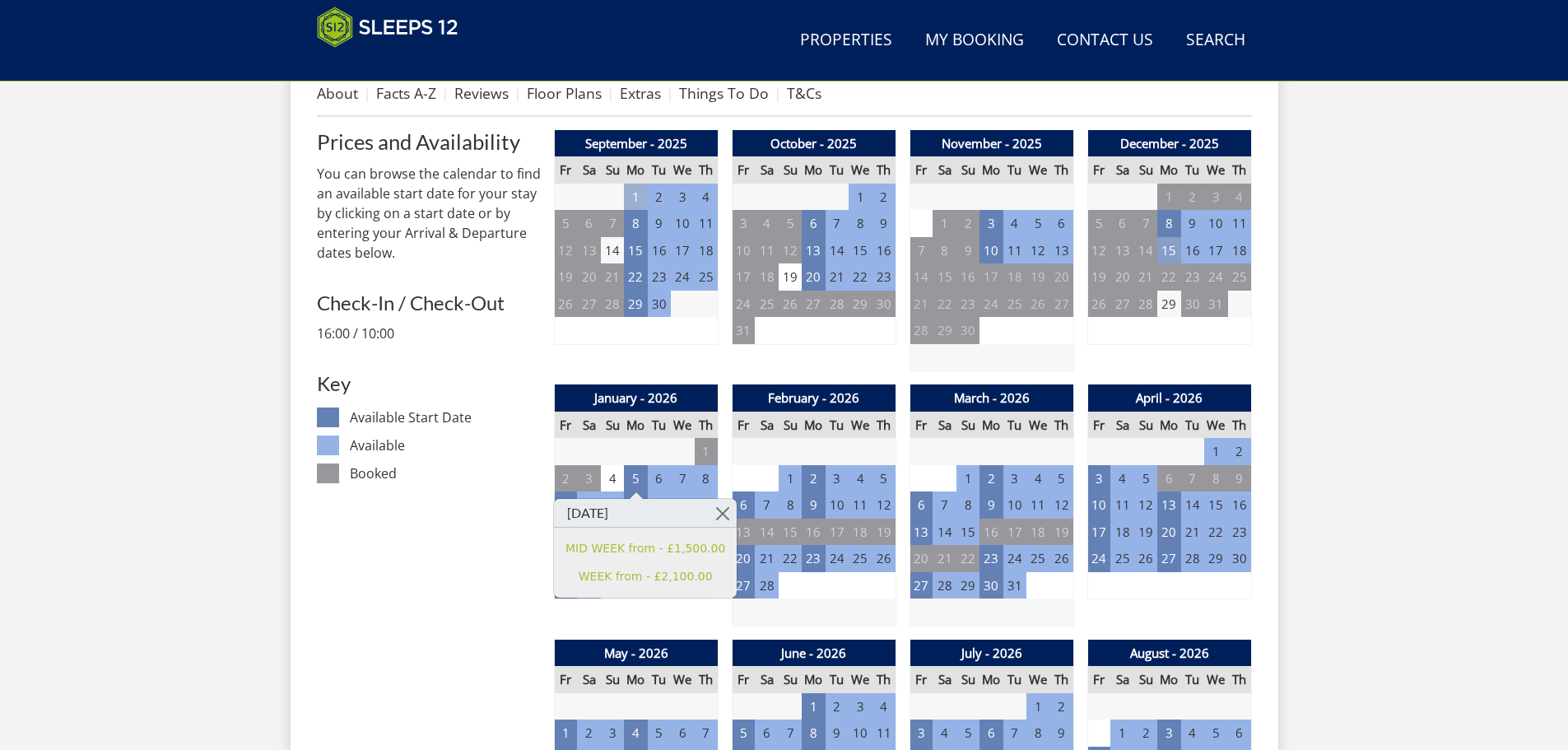
click at [1169, 254] on td "15" at bounding box center [1168, 250] width 23 height 27
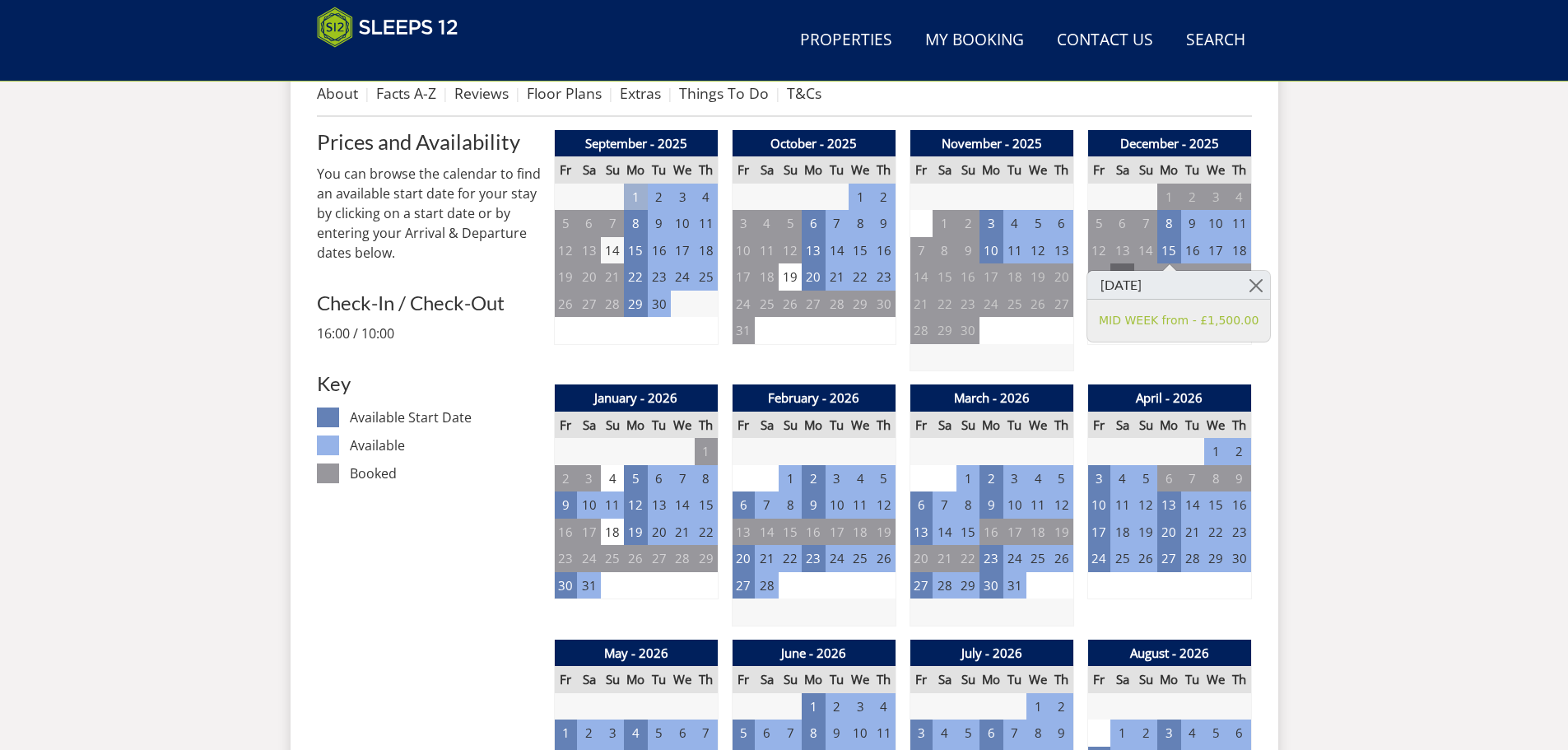
click at [1129, 266] on td "20" at bounding box center [1122, 277] width 23 height 27
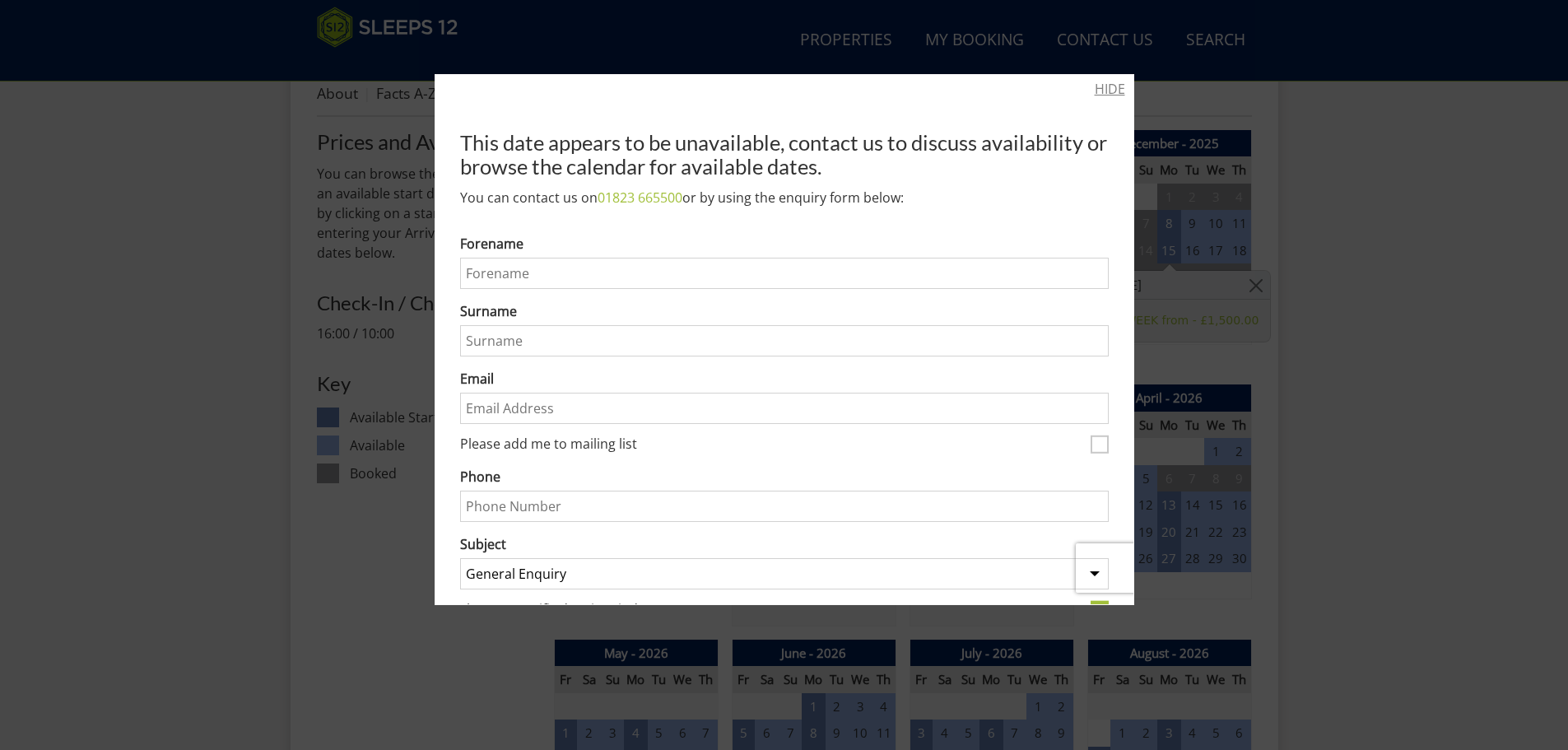
click at [1094, 85] on link "HIDE" at bounding box center [1110, 89] width 31 height 20
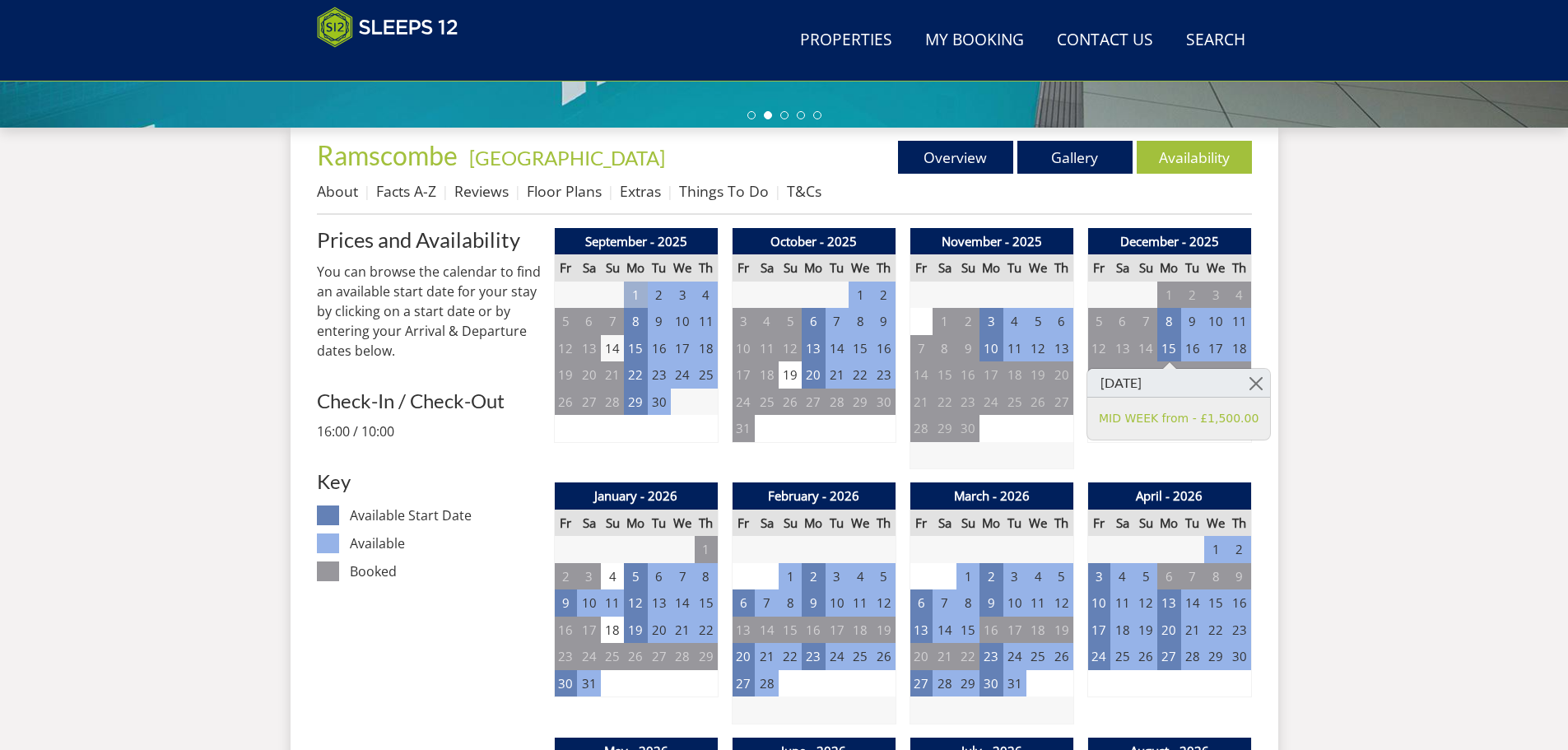
scroll to position [417, 0]
